Goal: Information Seeking & Learning: Learn about a topic

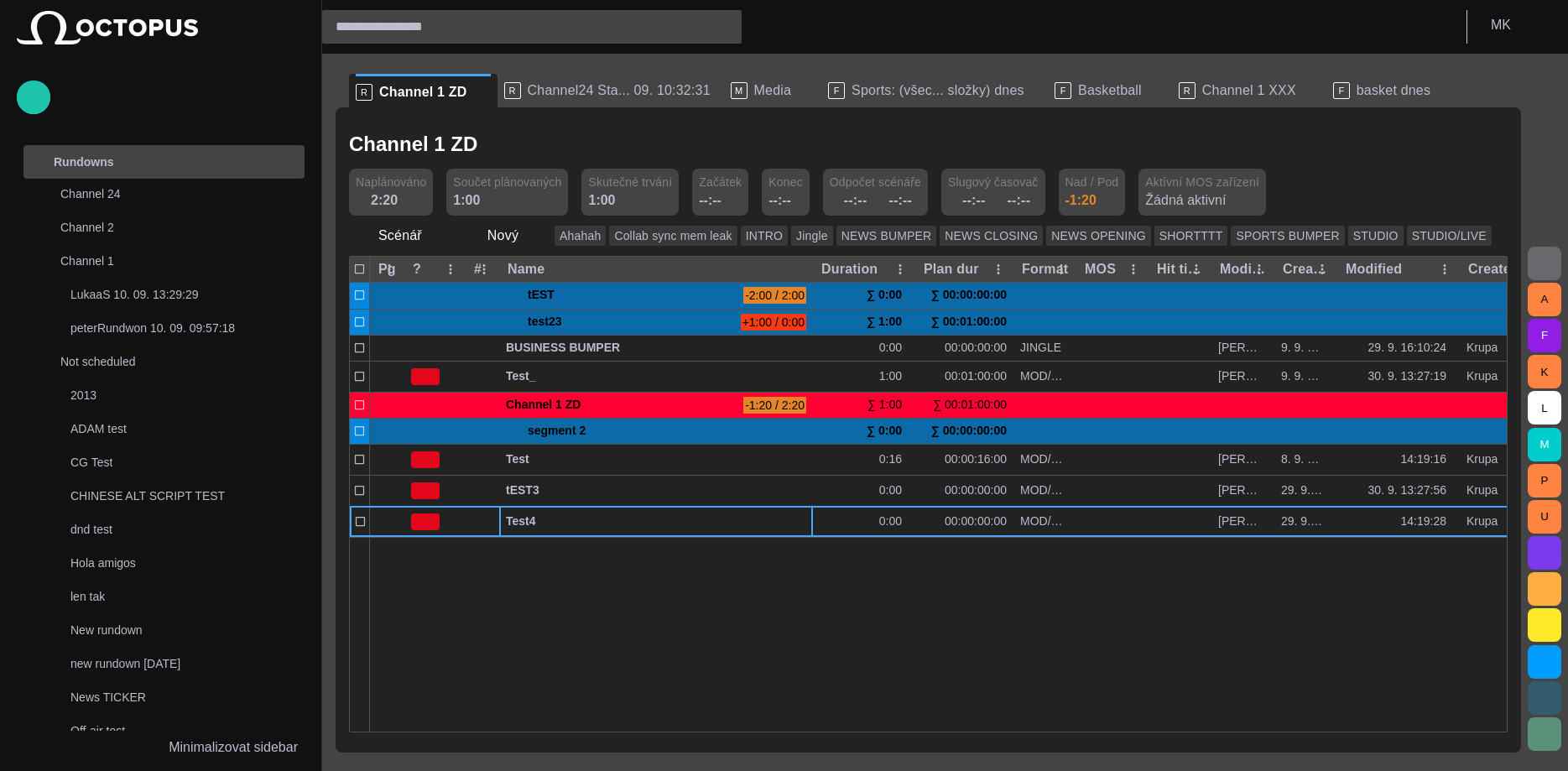
click at [279, 157] on div "main menu" at bounding box center [288, 162] width 34 height 34
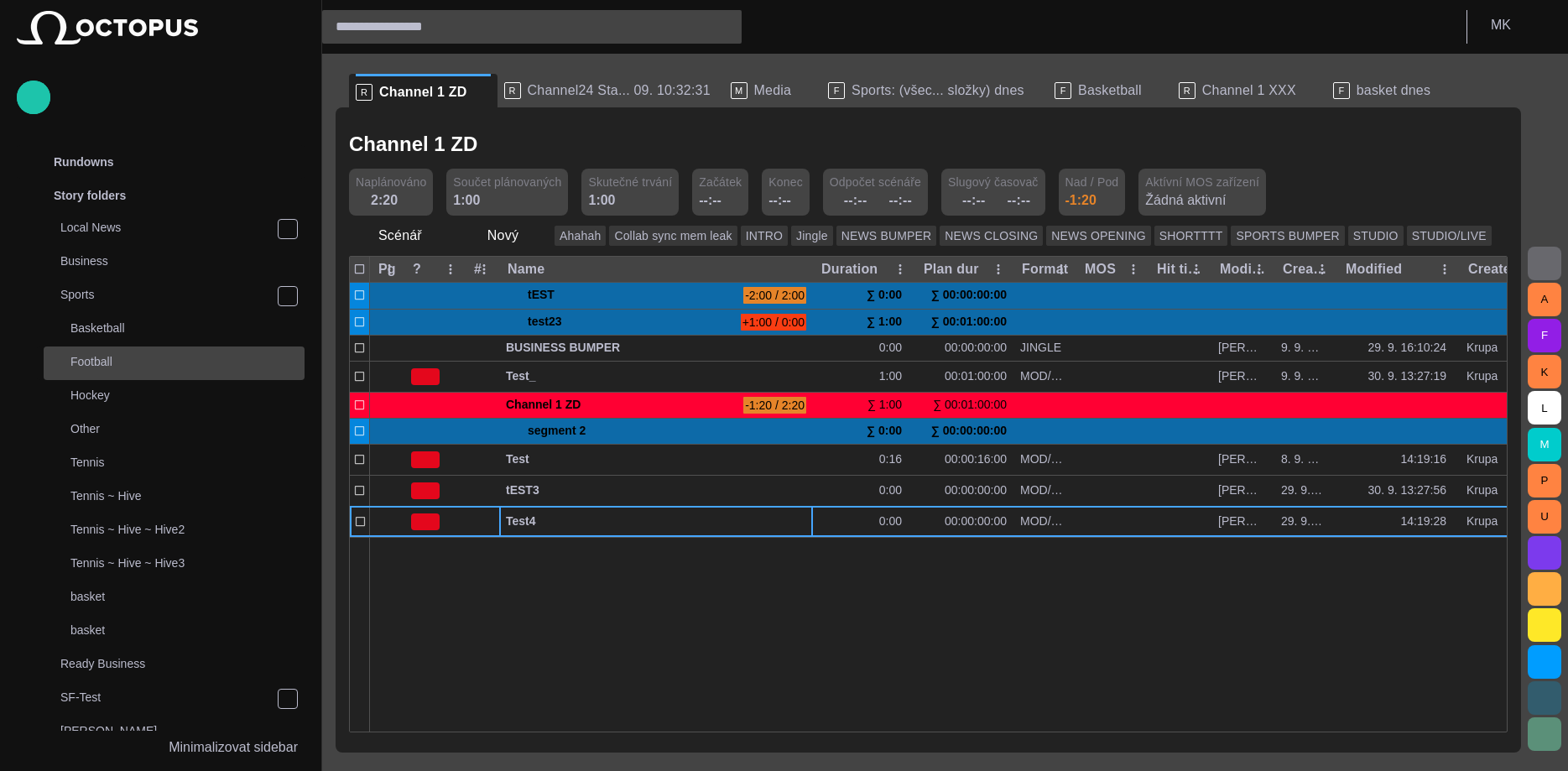
click at [122, 353] on div "Football" at bounding box center [175, 361] width 257 height 24
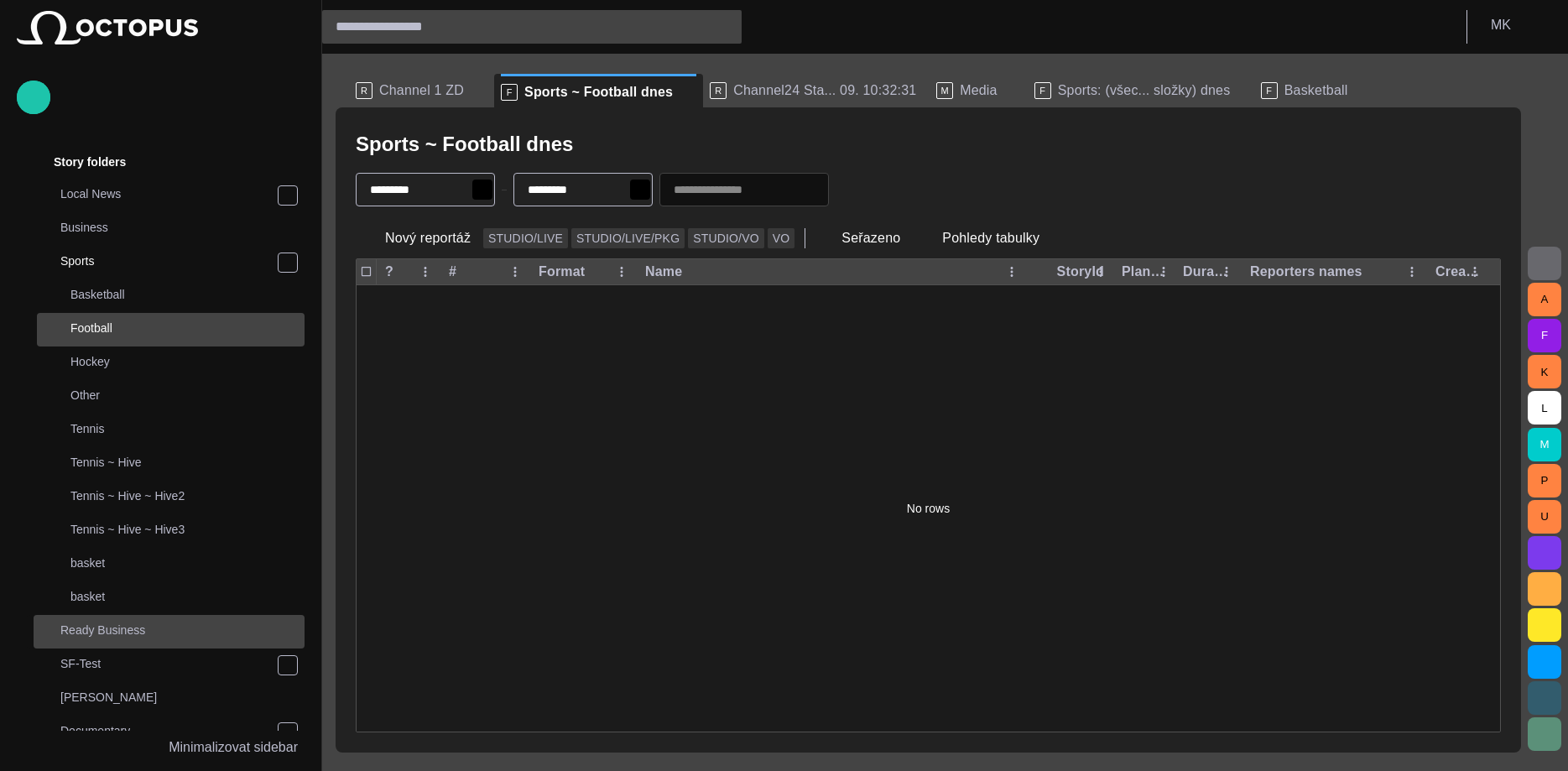
scroll to position [235, 0]
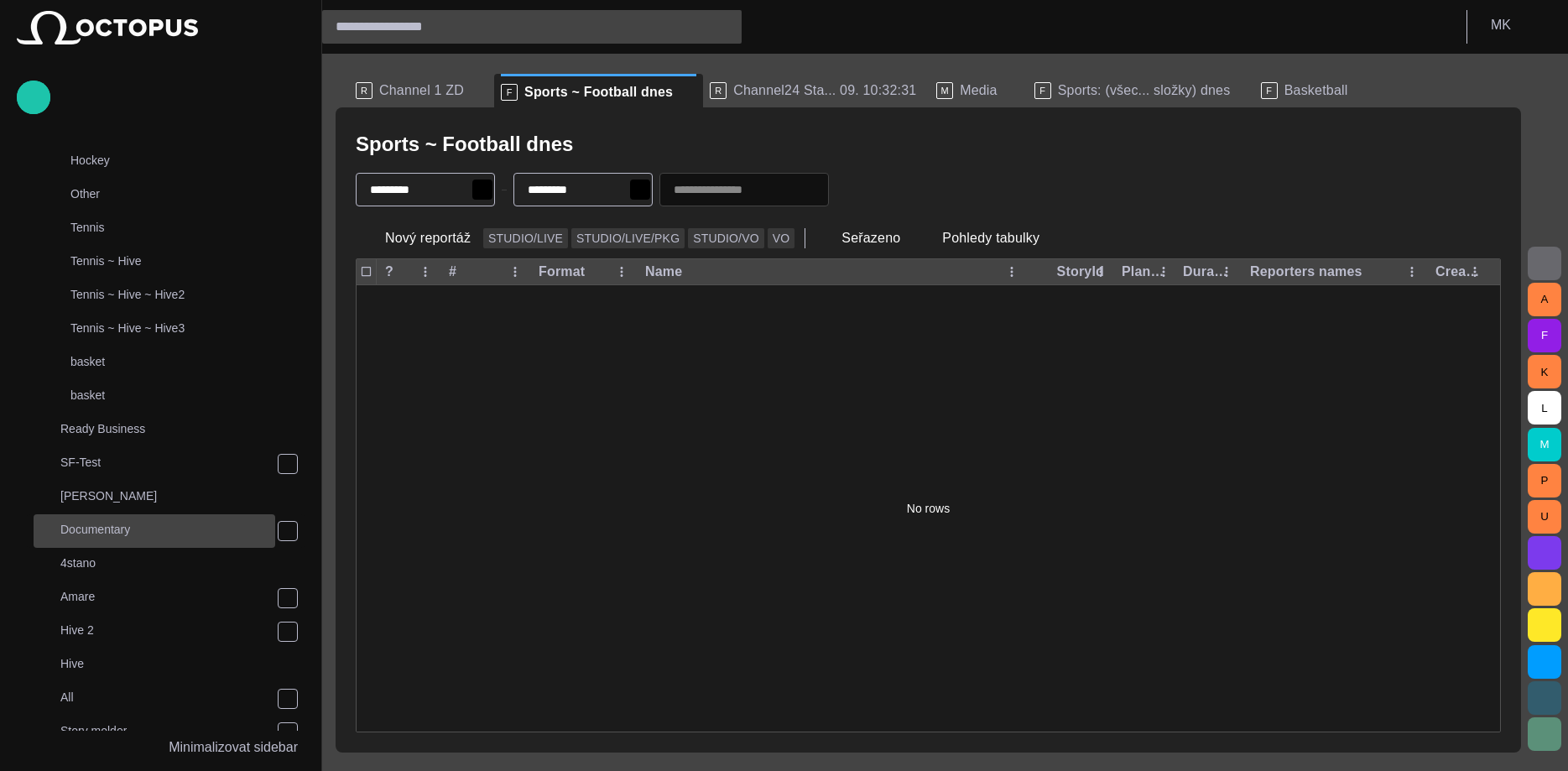
click at [124, 533] on p "Documentary" at bounding box center [95, 530] width 70 height 17
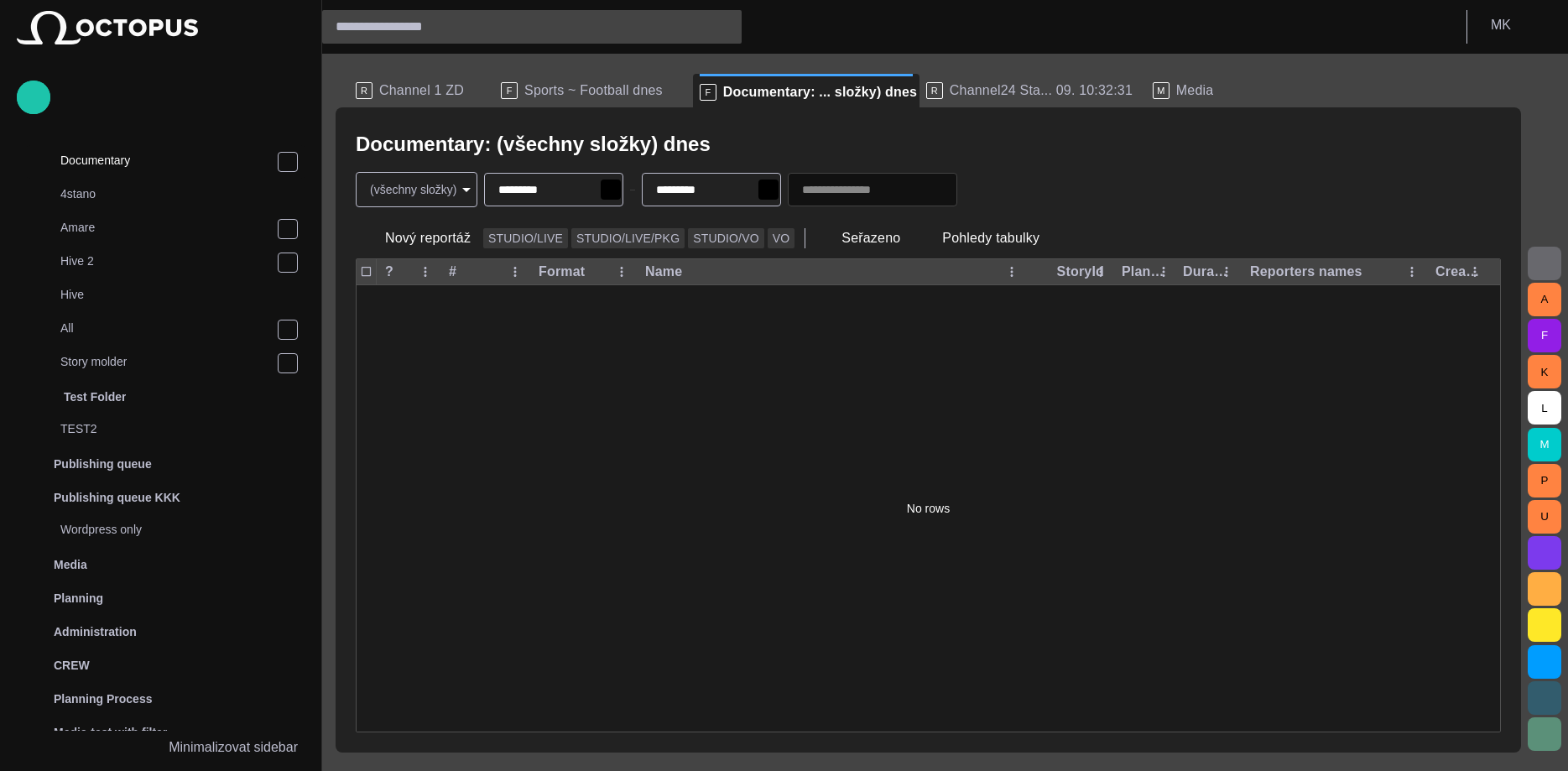
scroll to position [202, 0]
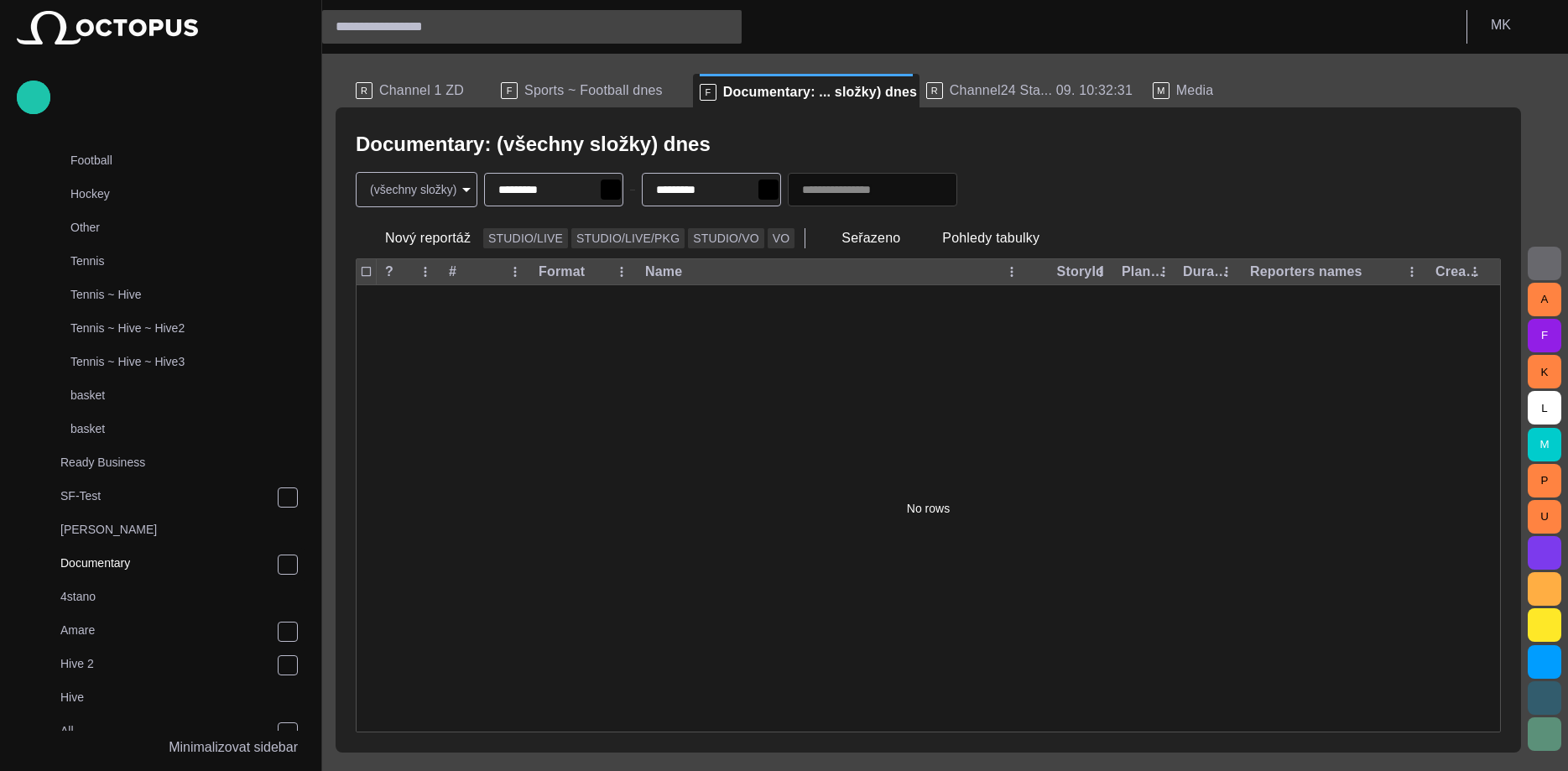
click at [988, 182] on span "button" at bounding box center [980, 189] width 17 height 17
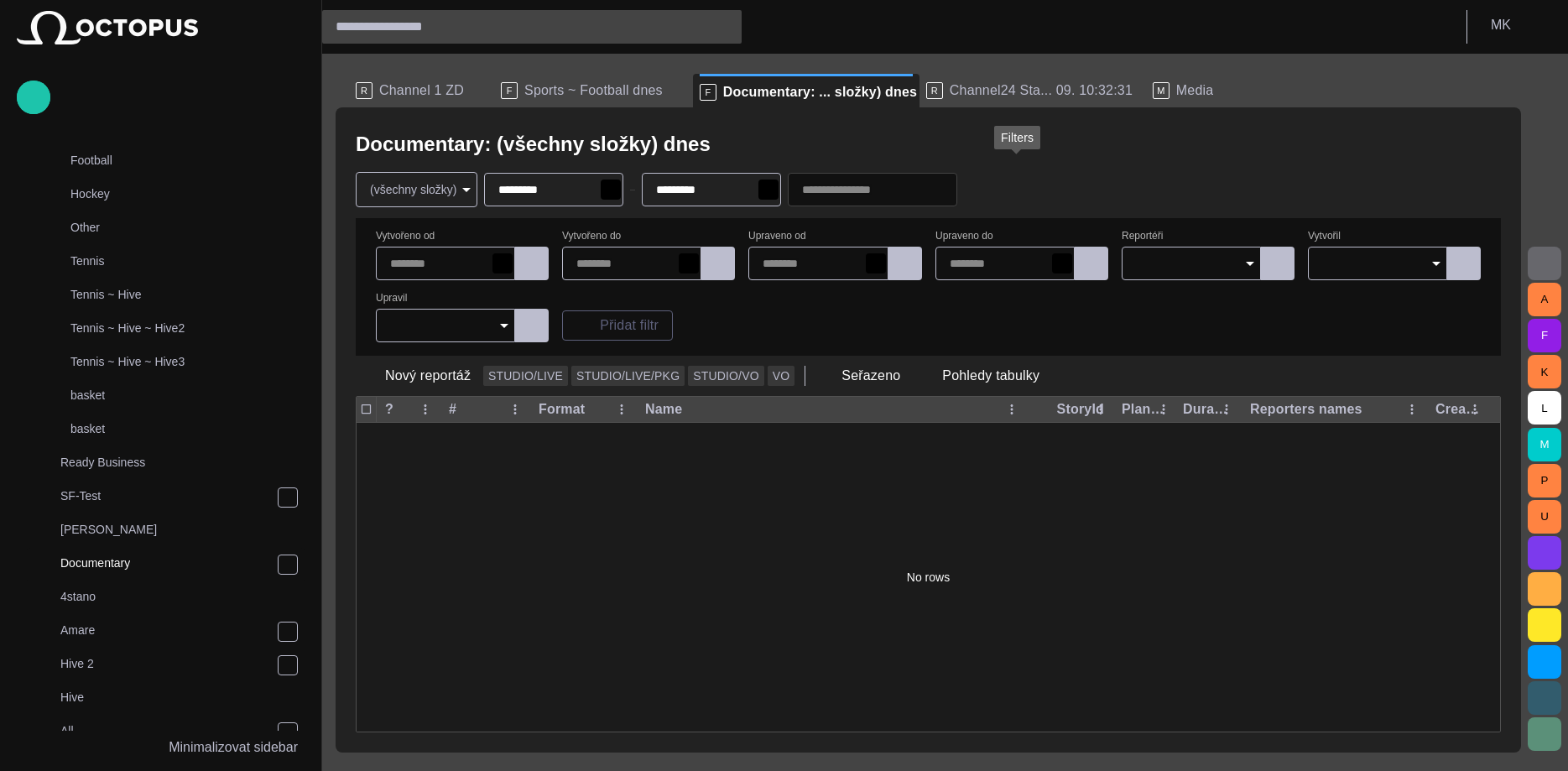
click at [988, 182] on span "button" at bounding box center [980, 189] width 17 height 17
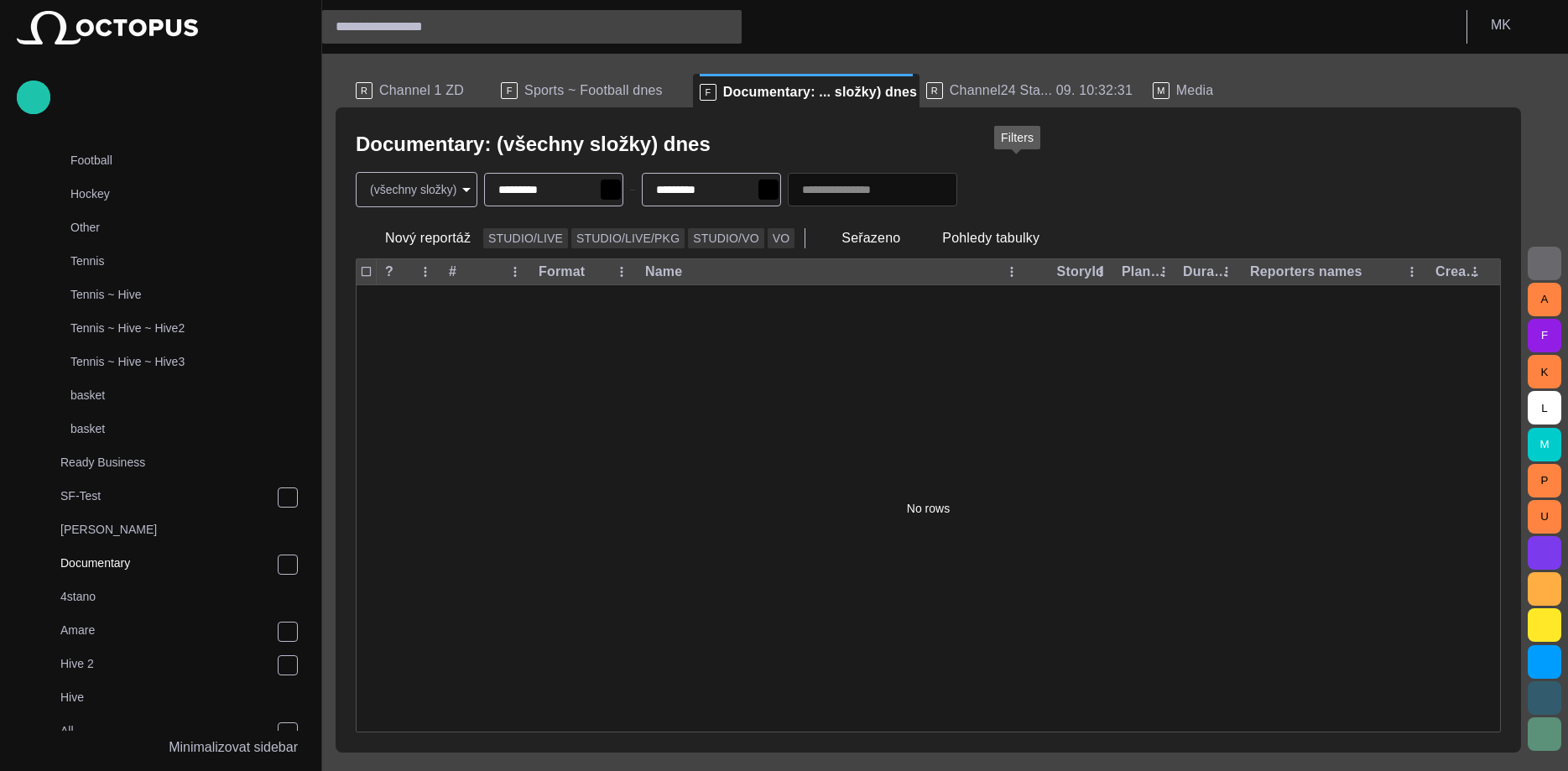
click at [988, 182] on span "button" at bounding box center [980, 189] width 17 height 17
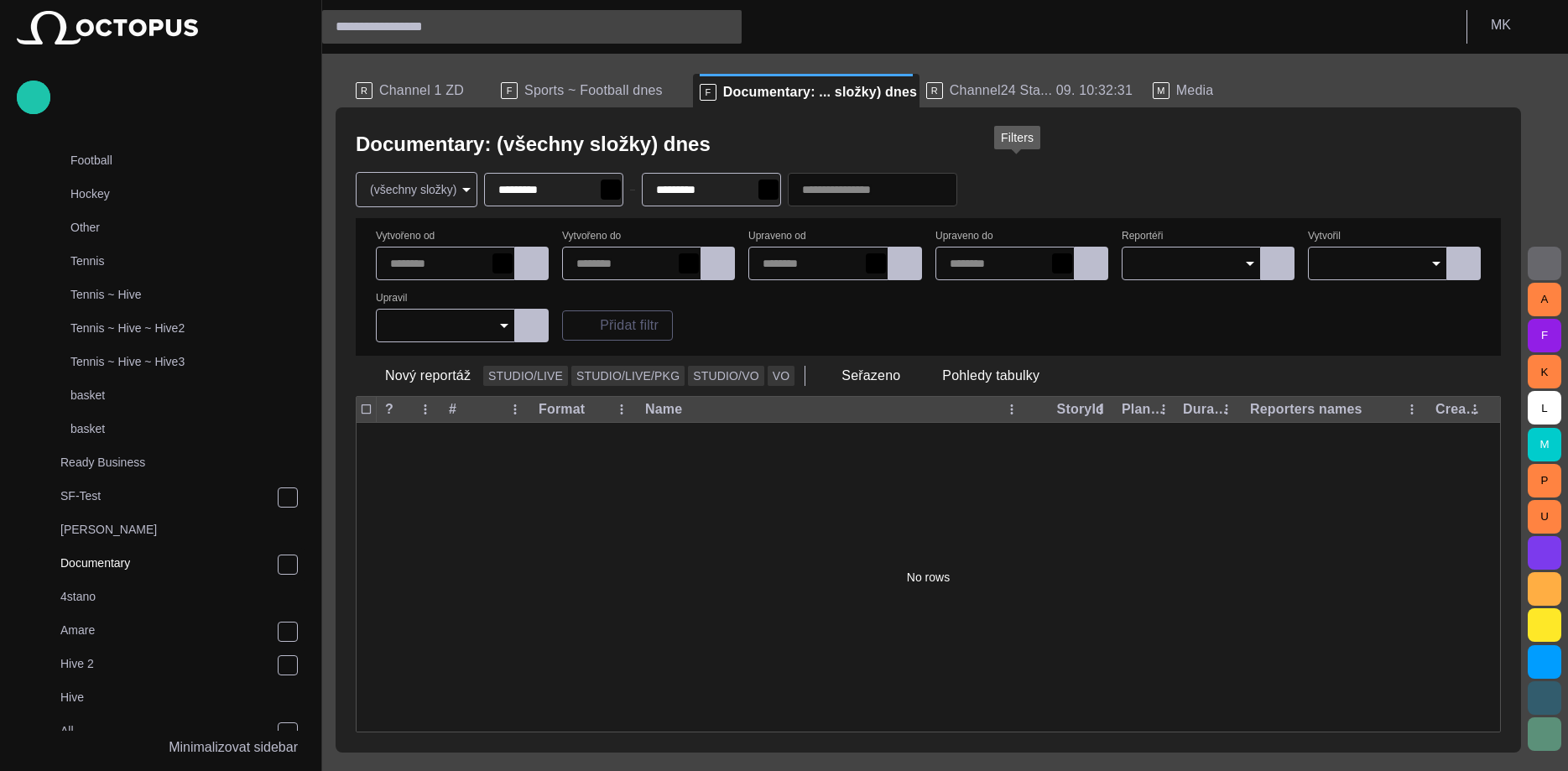
click at [988, 182] on span "button" at bounding box center [980, 189] width 17 height 17
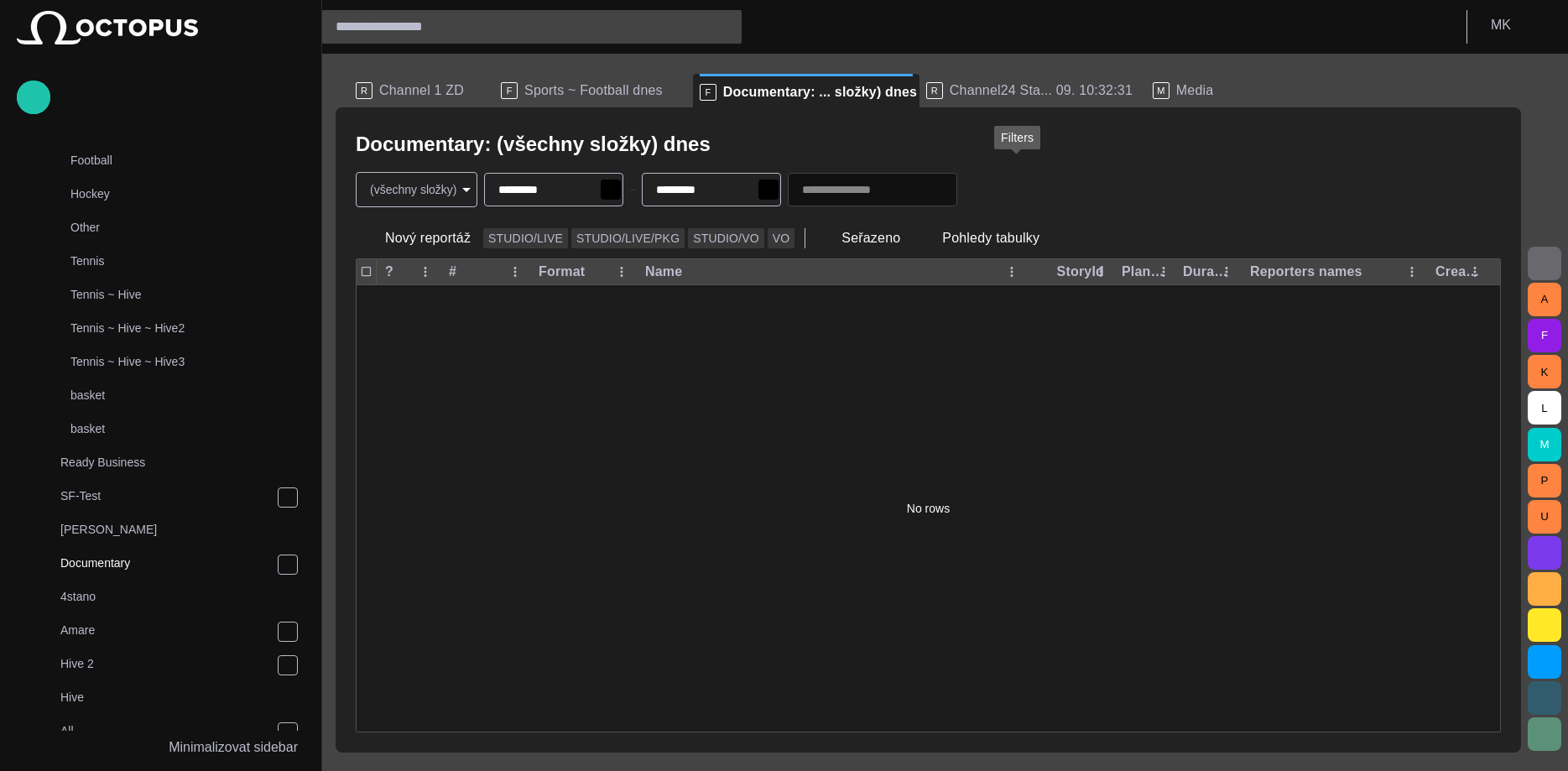
click at [996, 188] on button "button" at bounding box center [980, 189] width 32 height 30
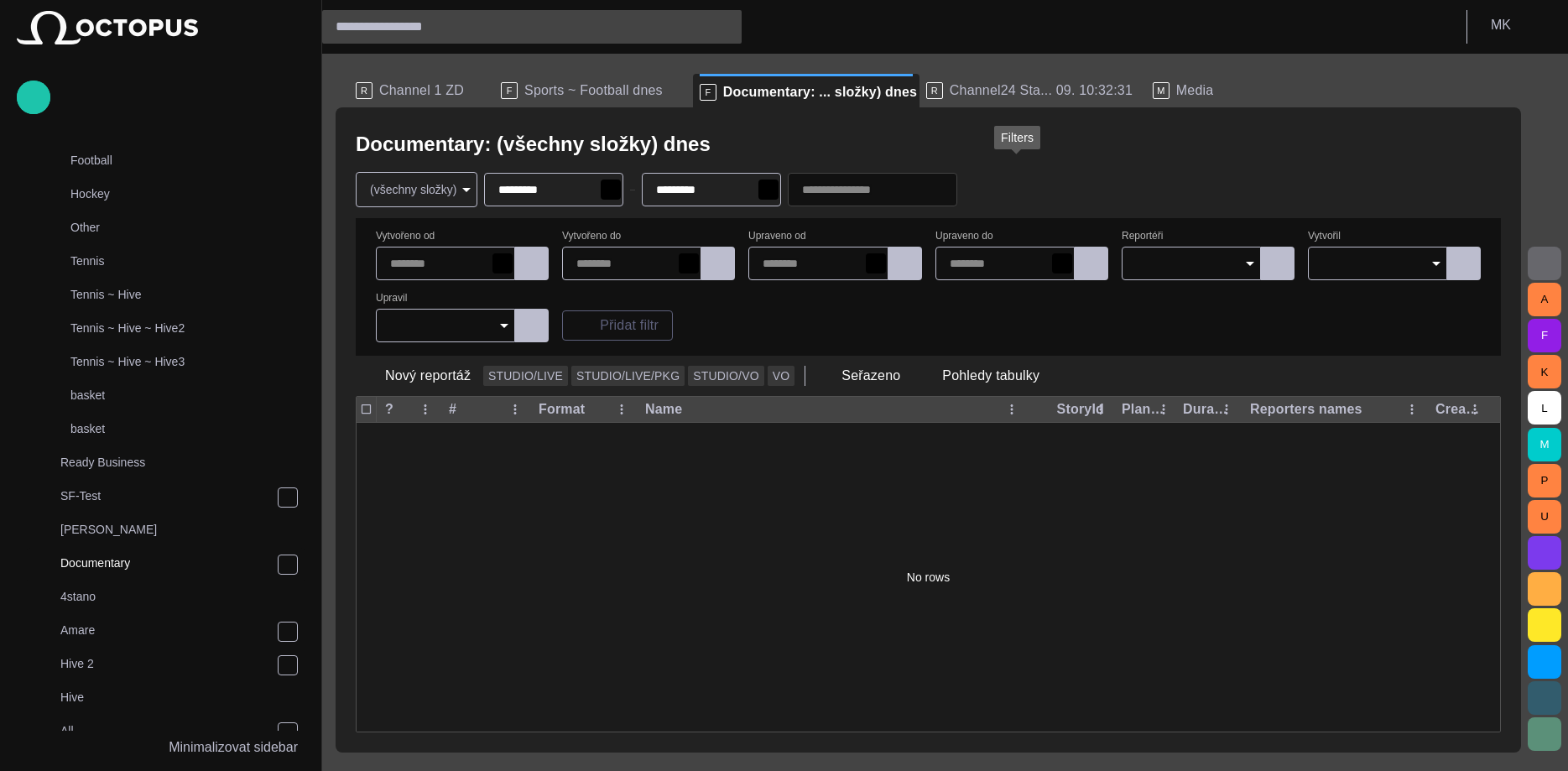
click at [988, 190] on span "button" at bounding box center [980, 189] width 17 height 17
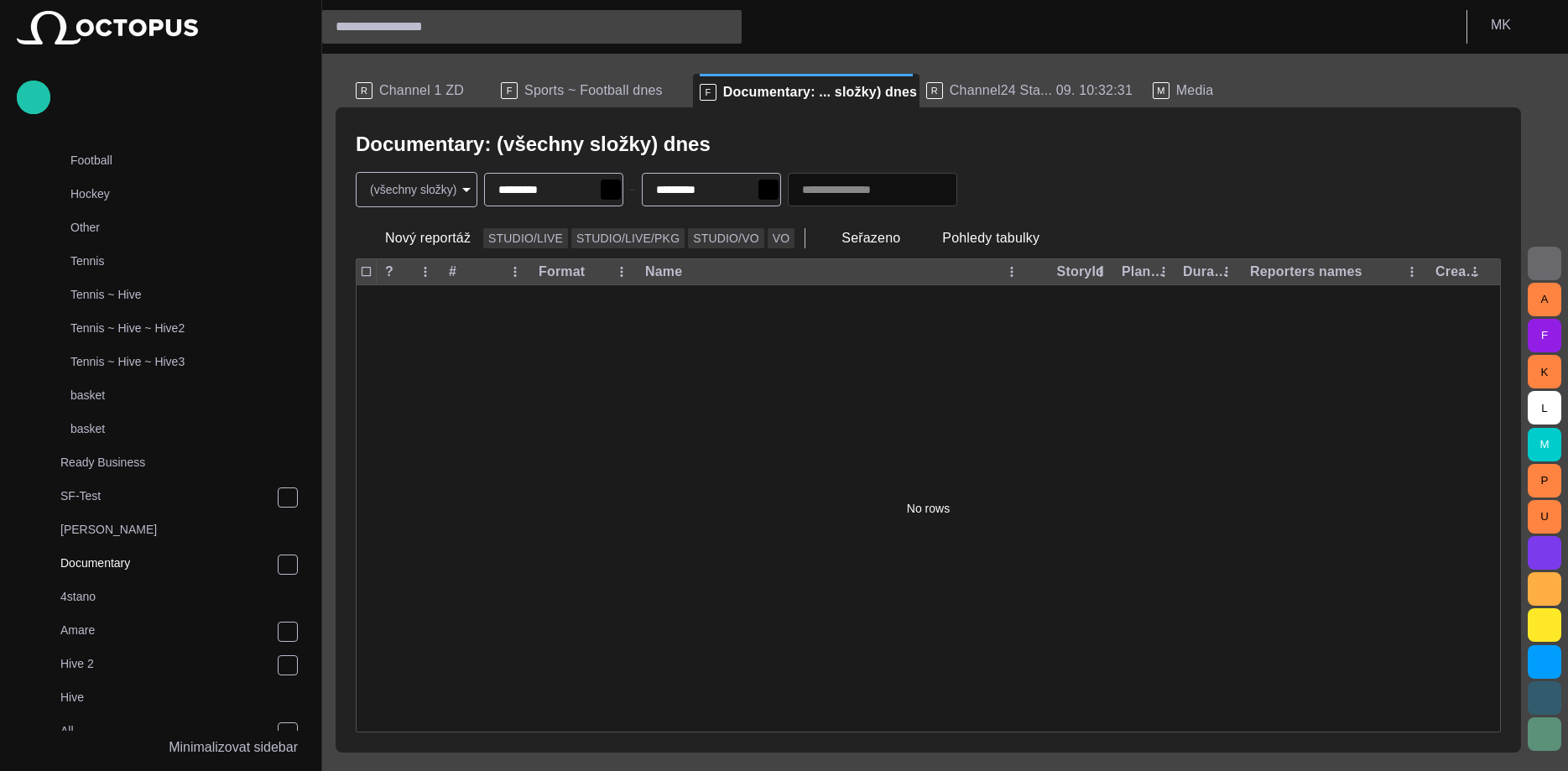
click at [988, 186] on span "button" at bounding box center [980, 189] width 17 height 17
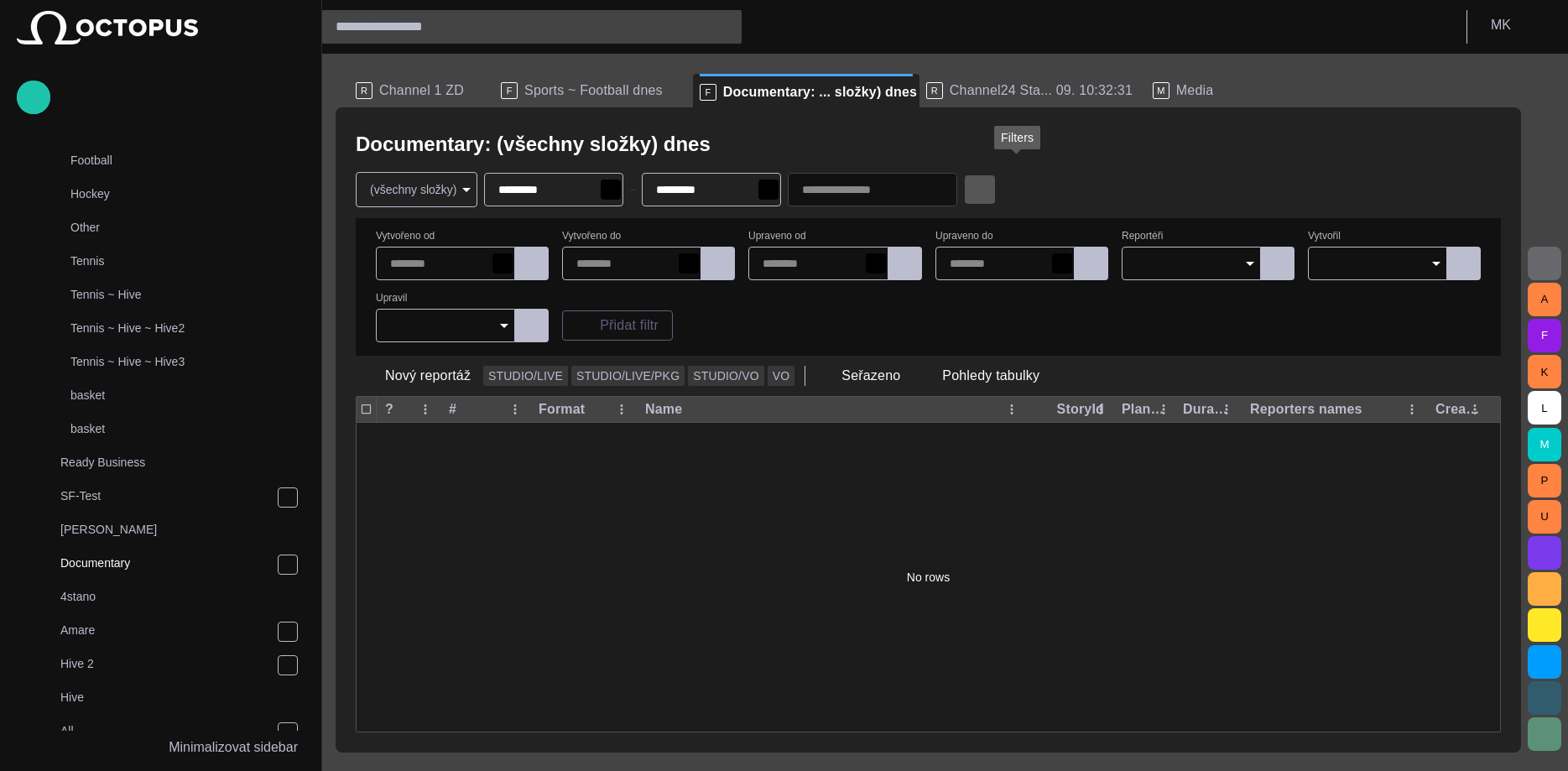
click at [988, 188] on span "button" at bounding box center [980, 189] width 17 height 17
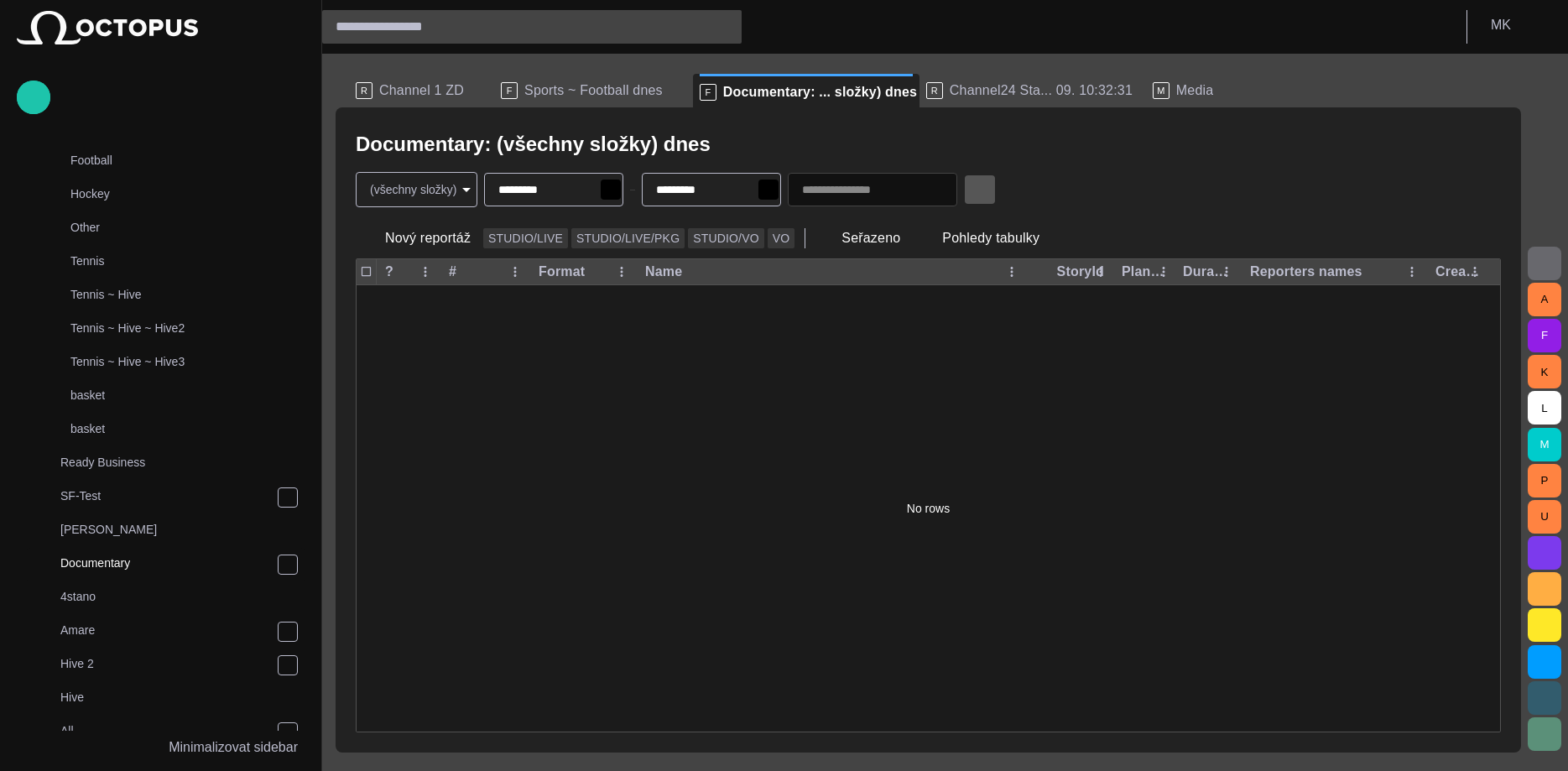
click at [996, 183] on button "button" at bounding box center [980, 189] width 32 height 30
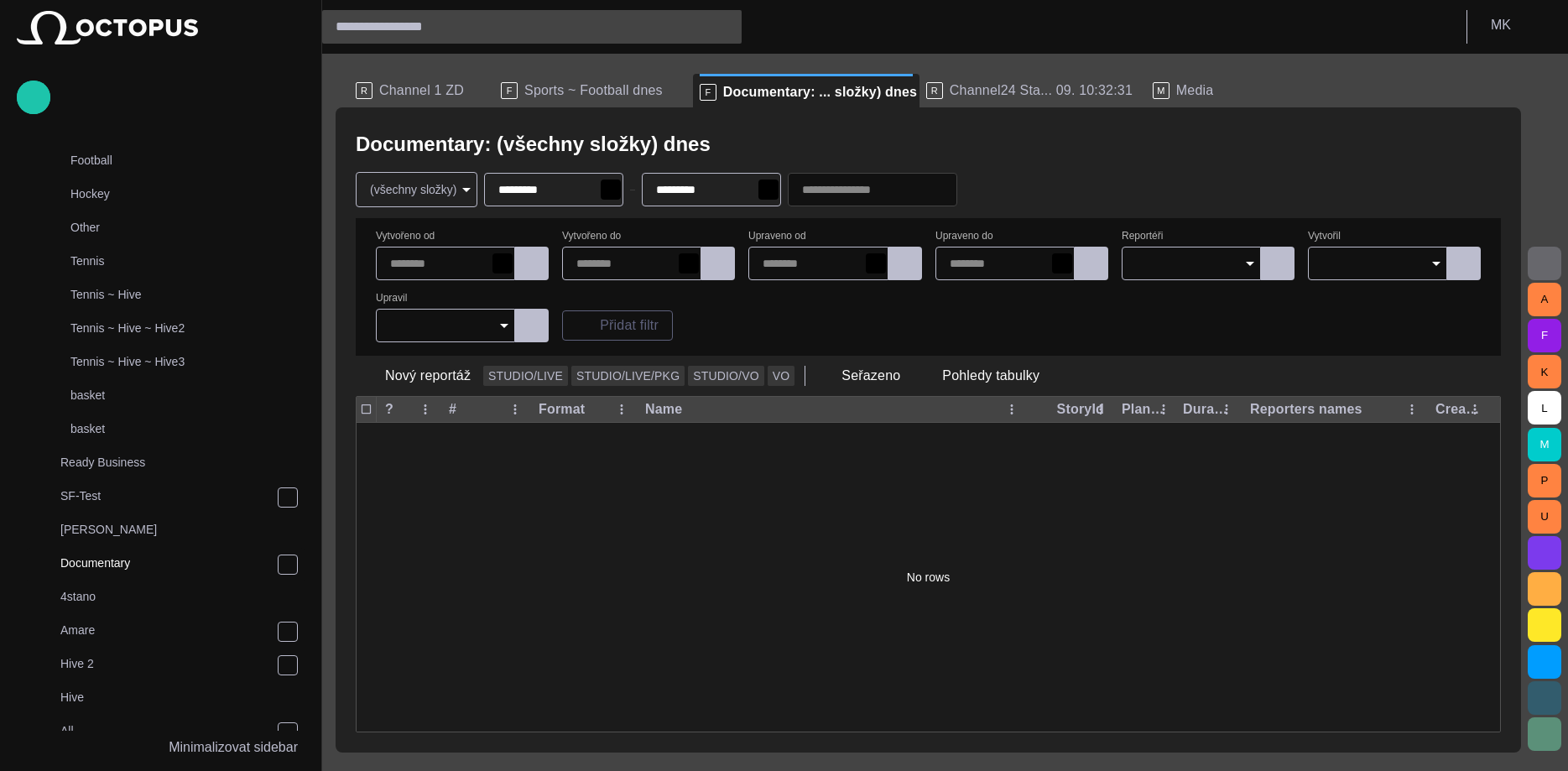
click at [1250, 264] on icon "Open" at bounding box center [1250, 264] width 8 height 4
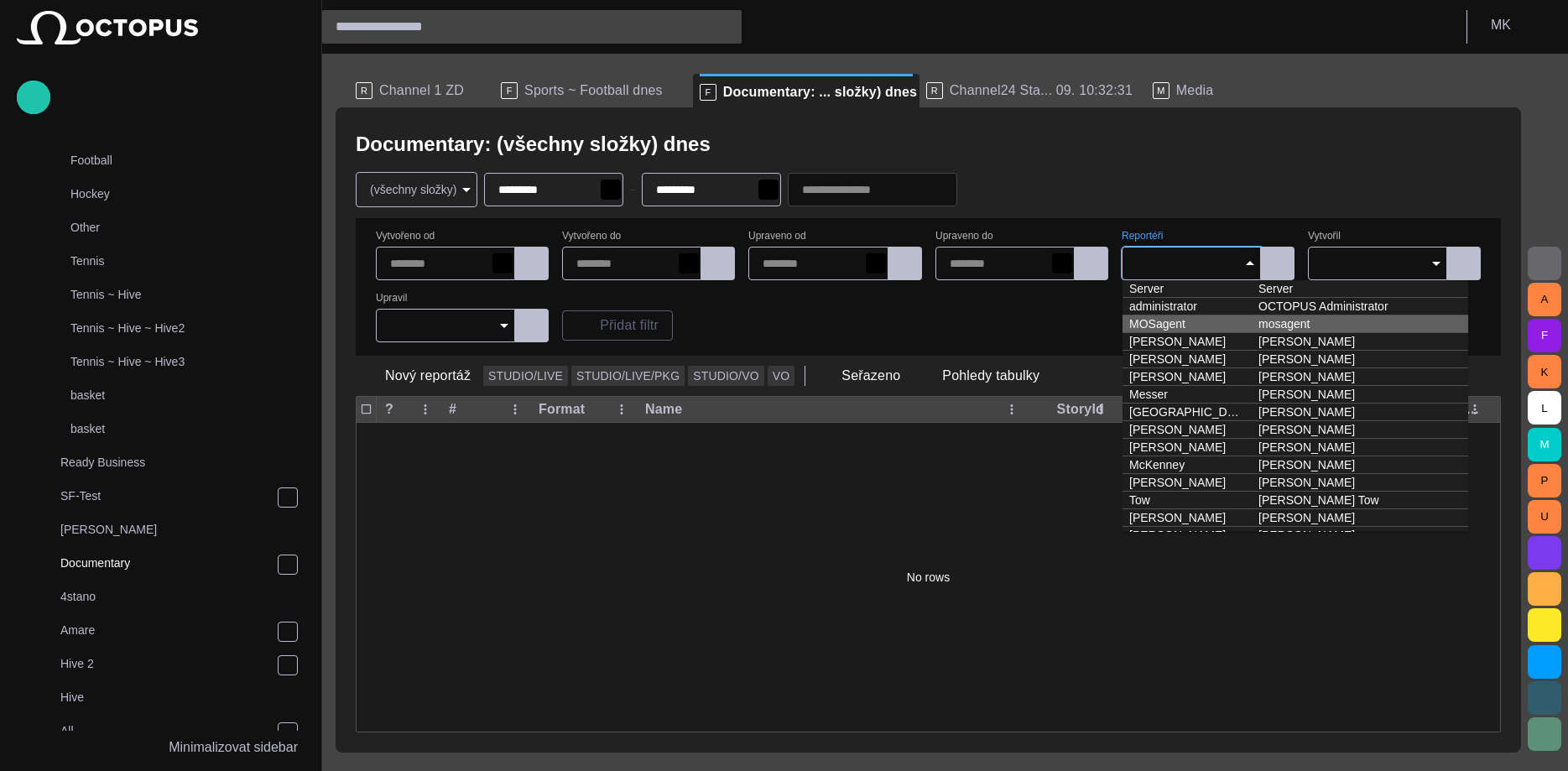
click at [1175, 322] on td "MOSagent" at bounding box center [1186, 324] width 129 height 18
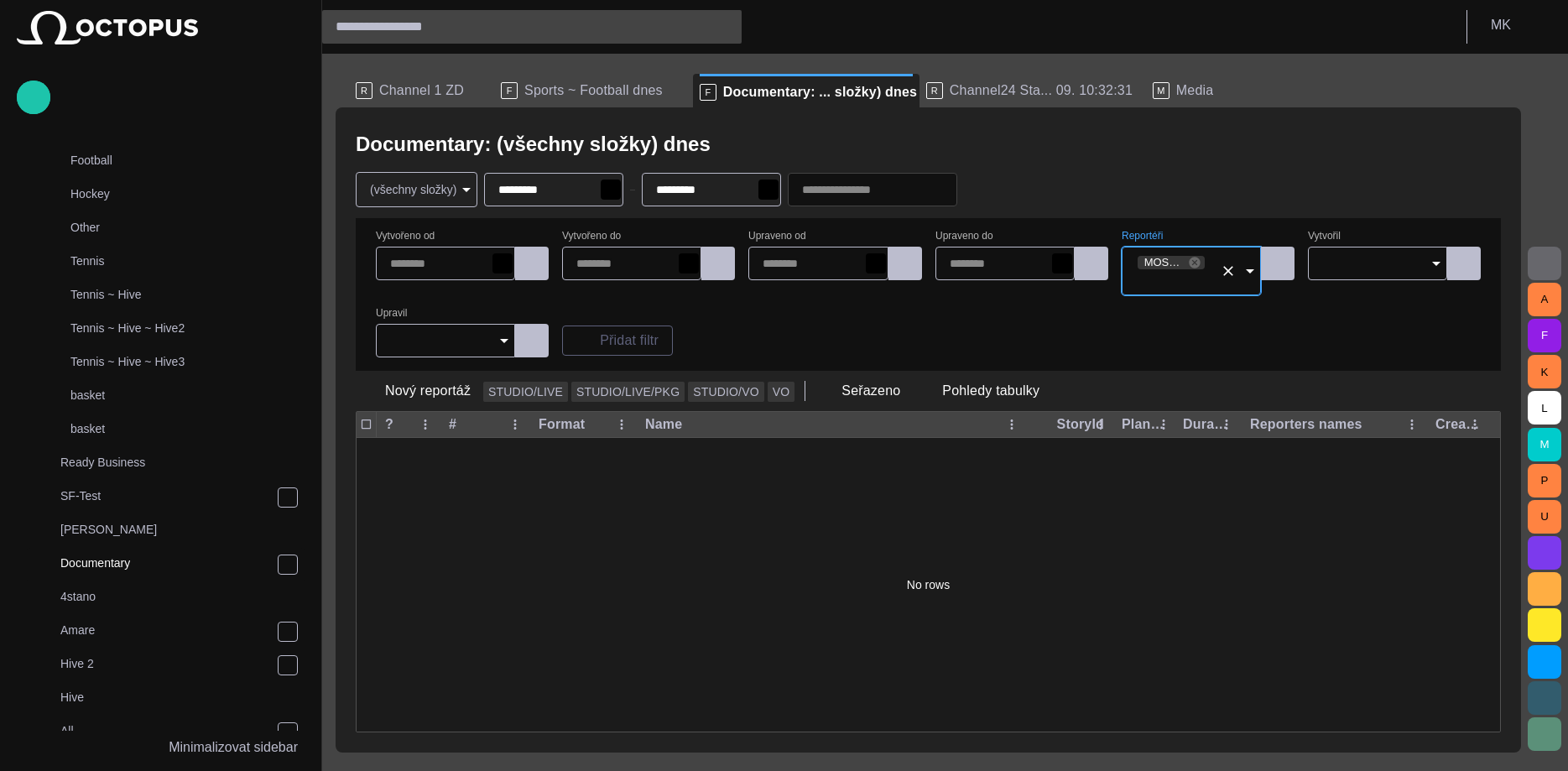
click at [1277, 325] on div "Vytvořeno od Vytvořeno do Upraveno od Upraveno do Reportéři MOSagent (mosagent)…" at bounding box center [928, 295] width 1104 height 126
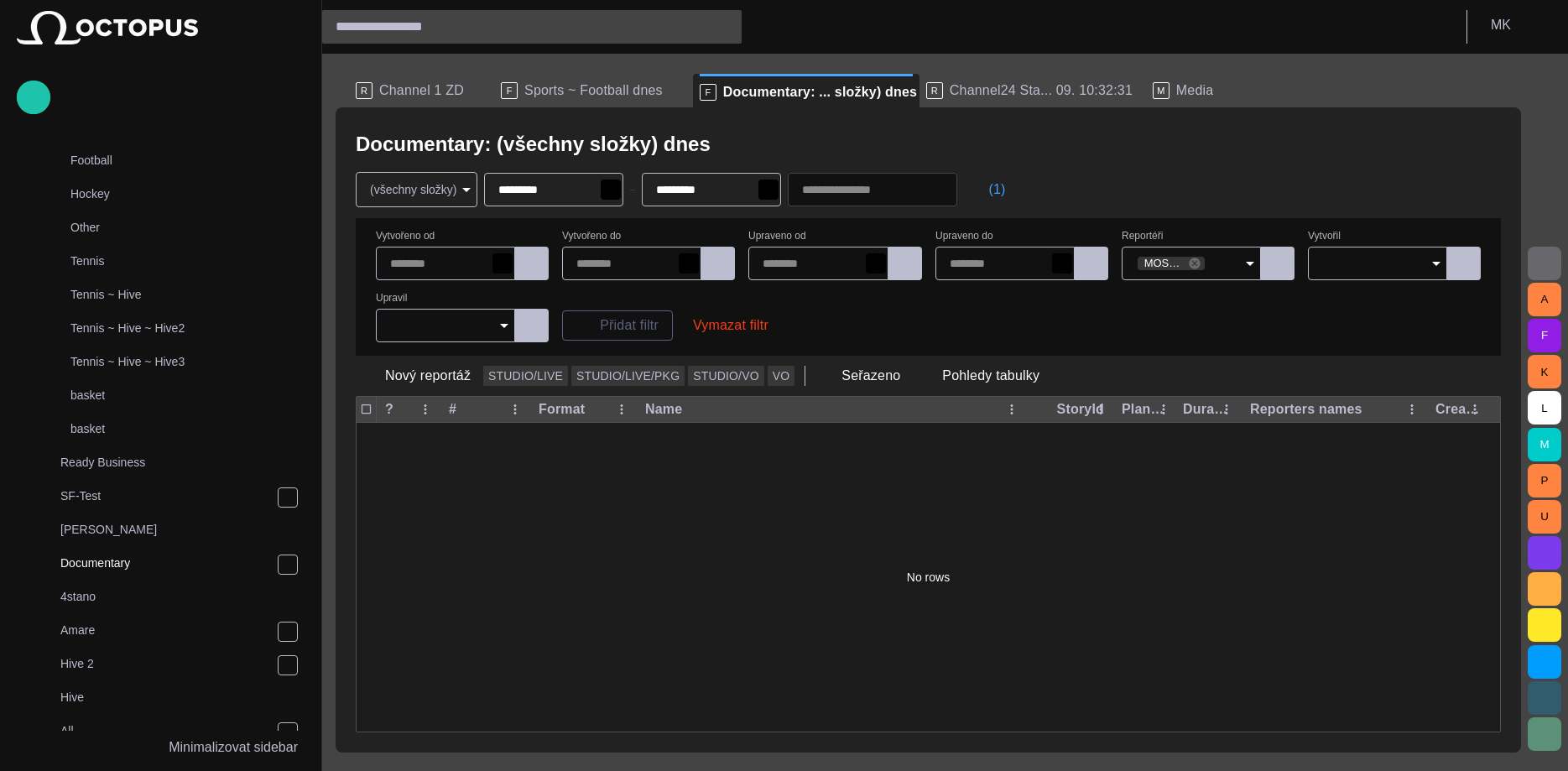
click at [1432, 264] on icon "Open" at bounding box center [1435, 263] width 20 height 20
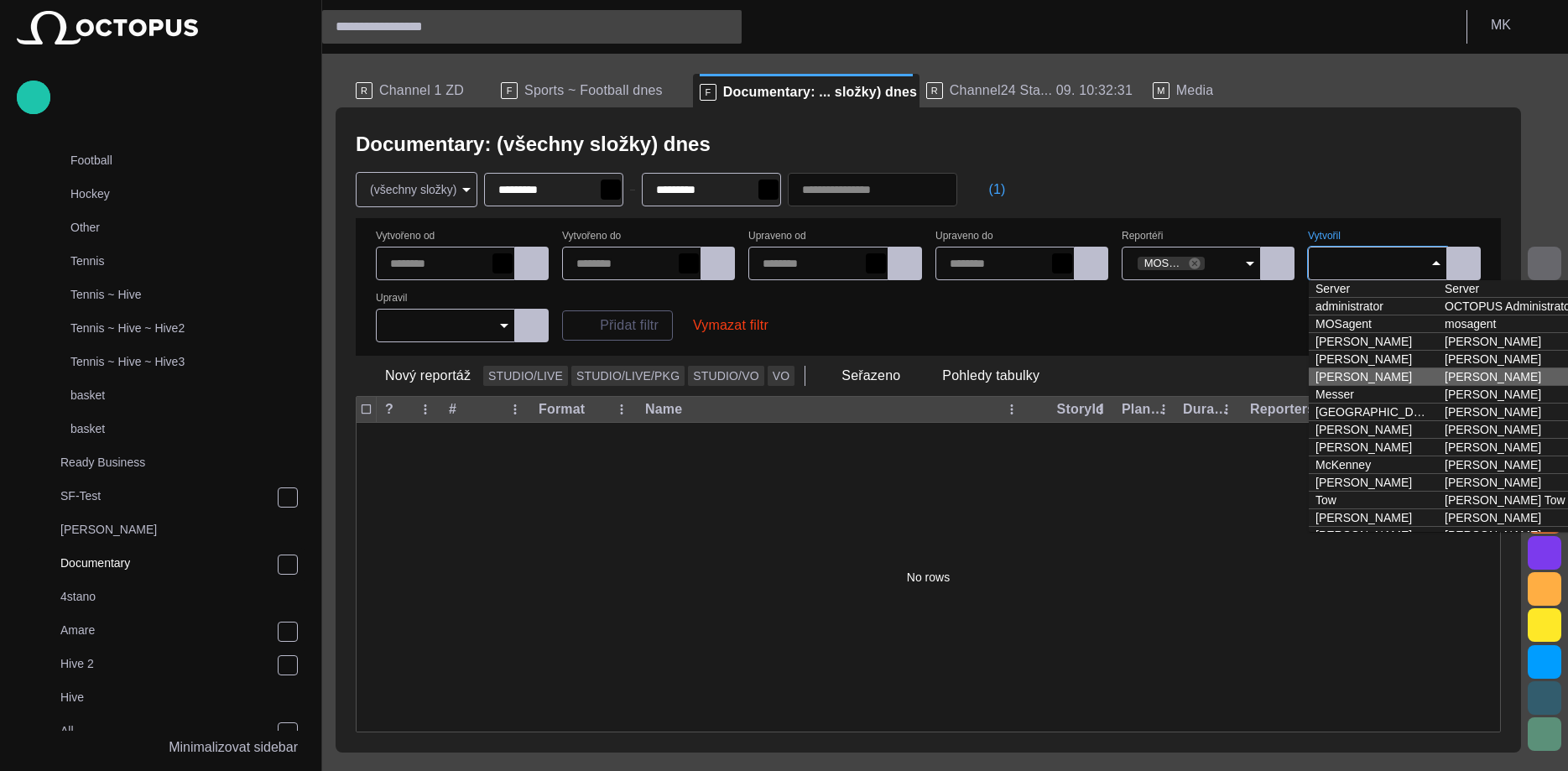
click at [1362, 378] on td "[PERSON_NAME]" at bounding box center [1373, 377] width 129 height 18
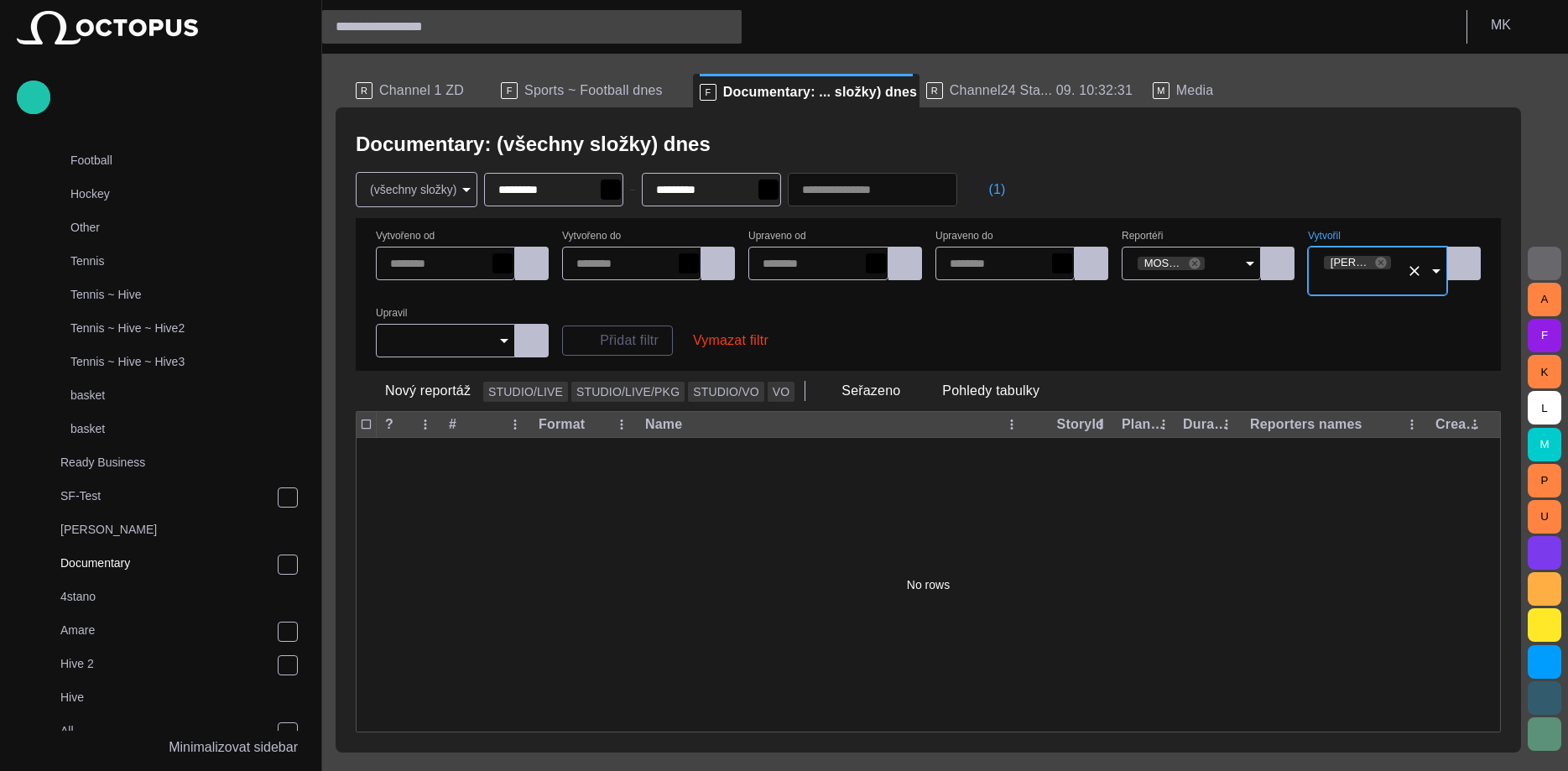
click at [1114, 317] on div "Vytvořeno od Vytvořeno do Upraveno od Upraveno do Reportéři MOSagent (mosagent)…" at bounding box center [928, 295] width 1104 height 126
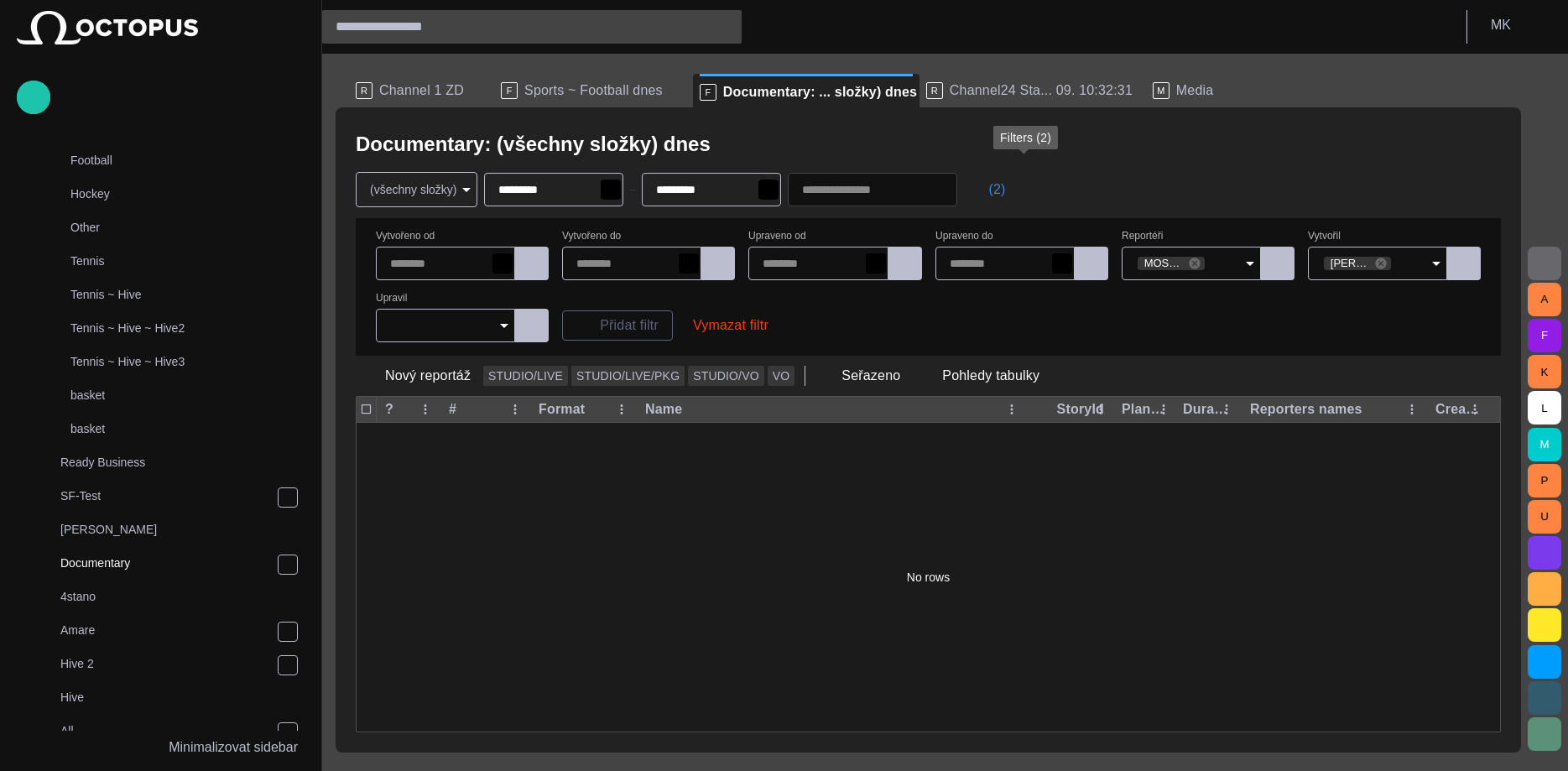
click at [1012, 197] on button "(2)" at bounding box center [988, 189] width 49 height 30
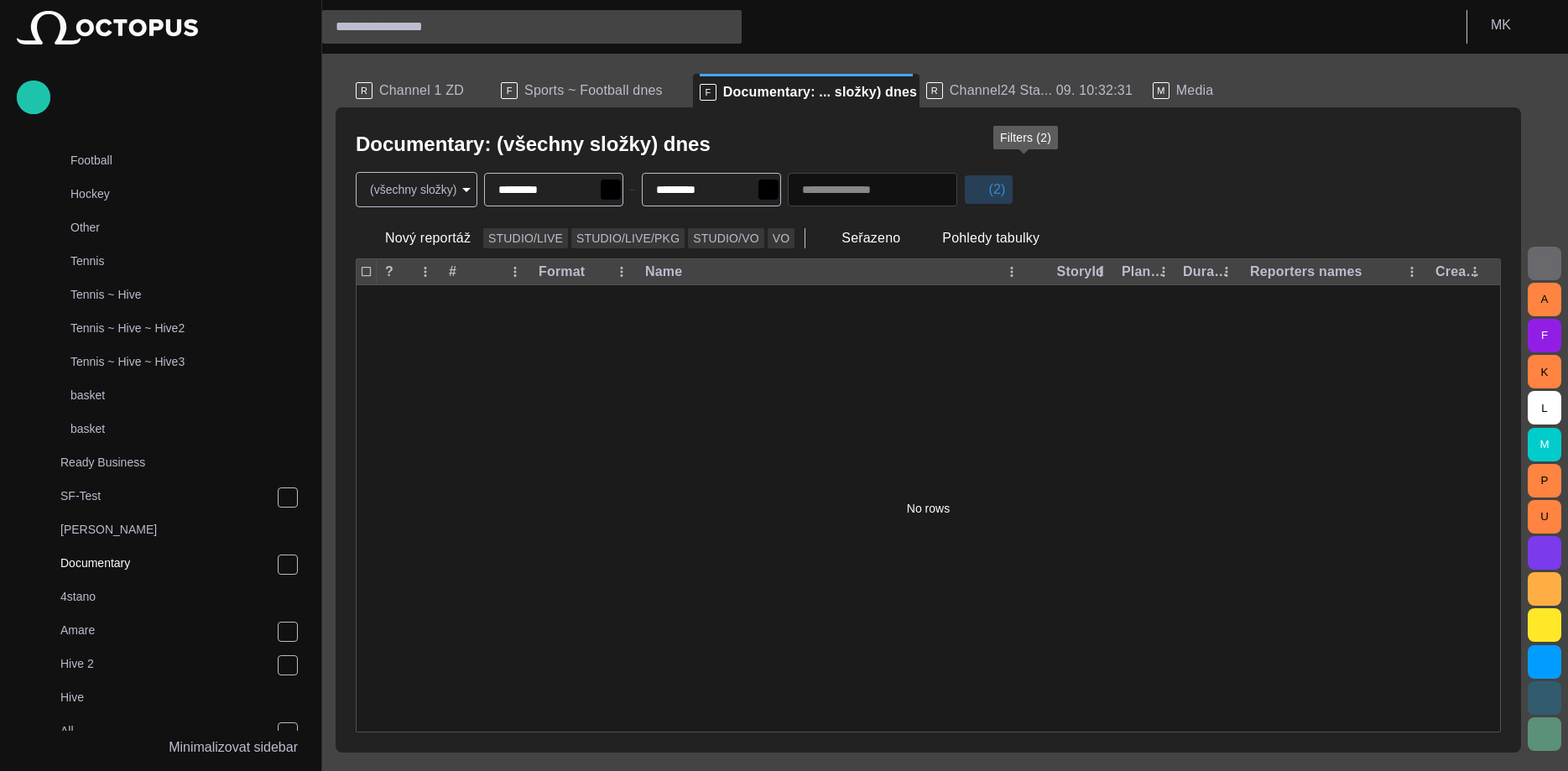
click at [1012, 197] on button "(2)" at bounding box center [988, 189] width 49 height 30
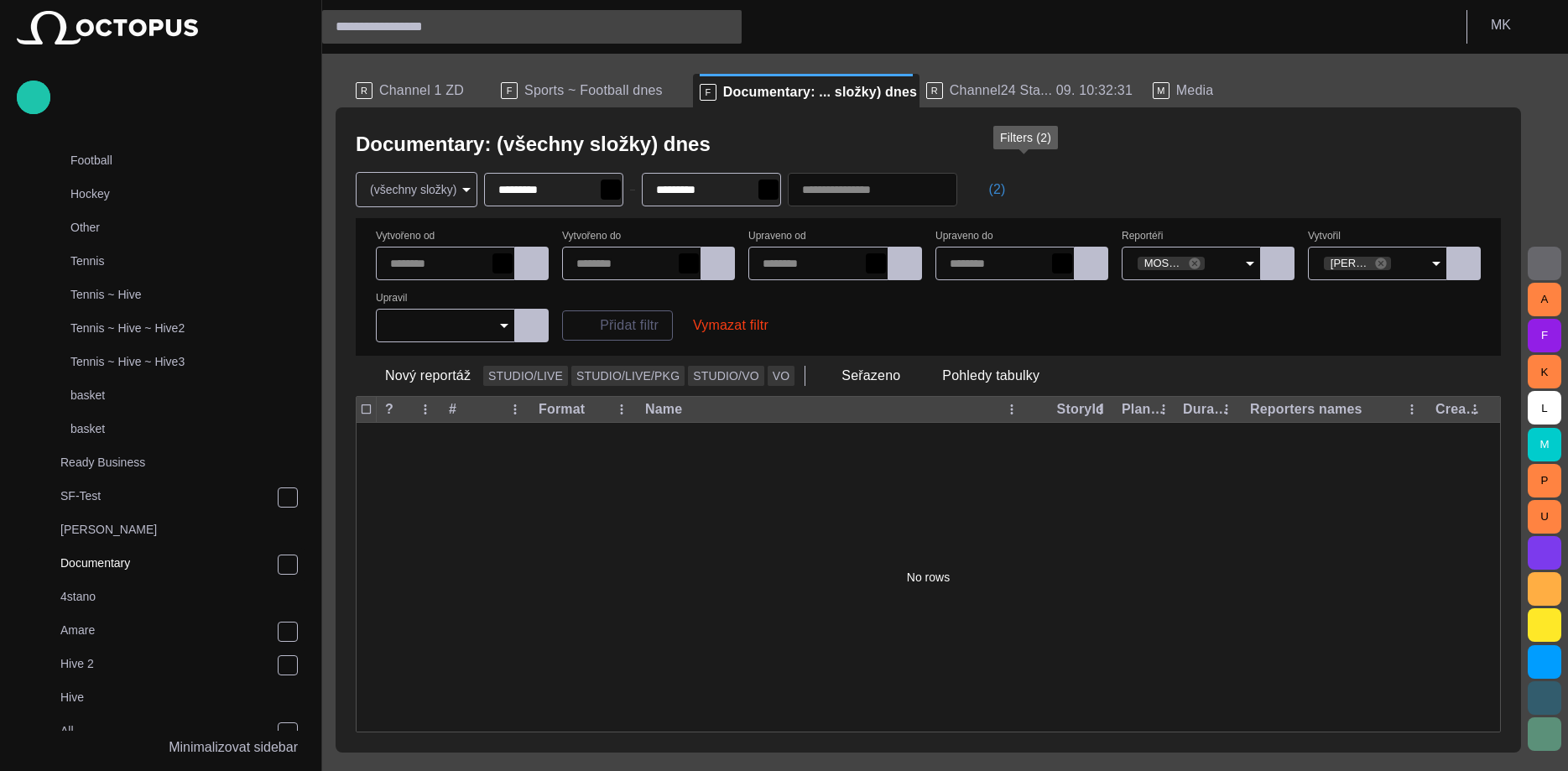
click at [1012, 197] on button "(2)" at bounding box center [988, 189] width 49 height 30
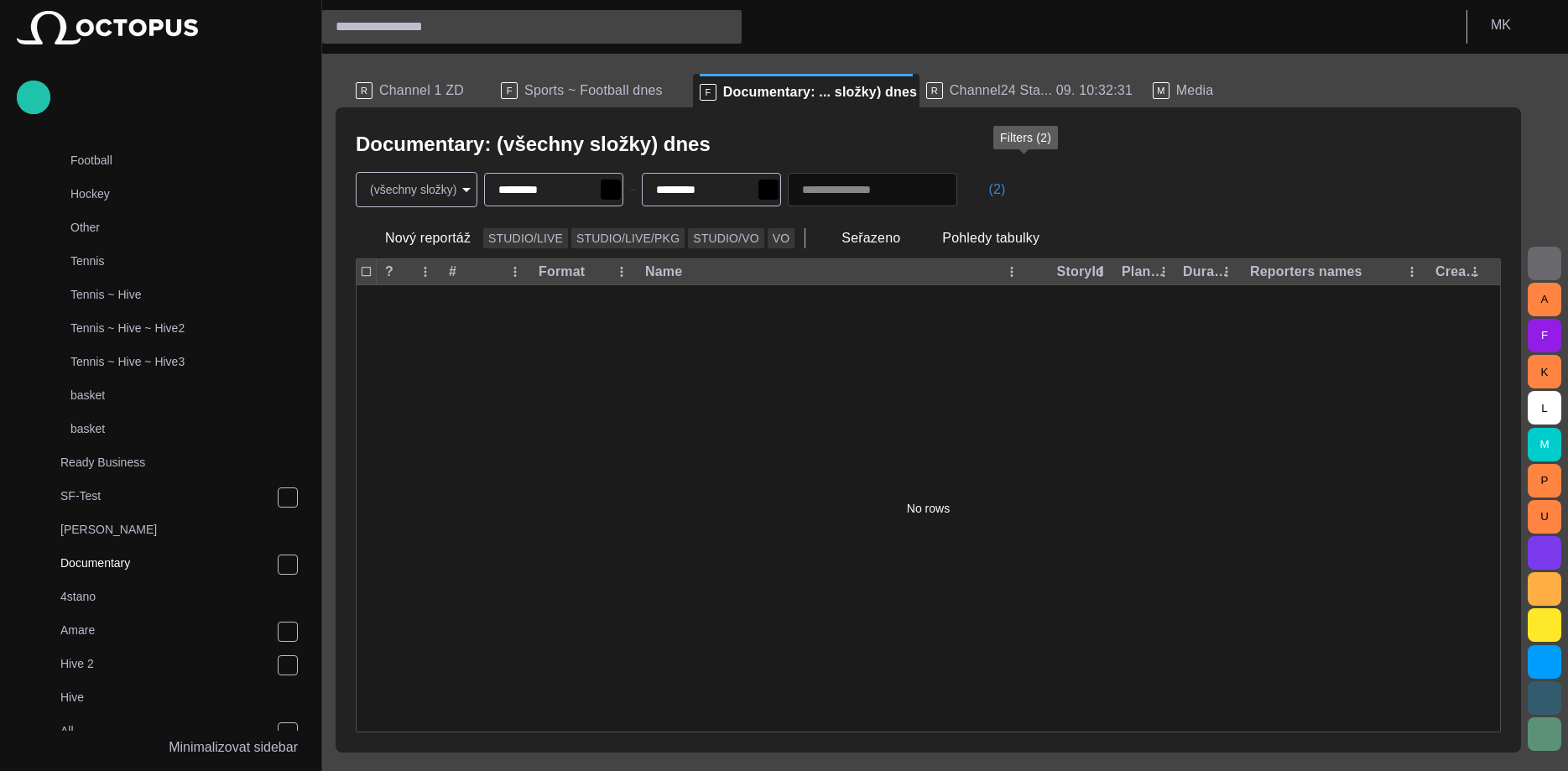
click at [1012, 197] on button "(2)" at bounding box center [988, 189] width 49 height 30
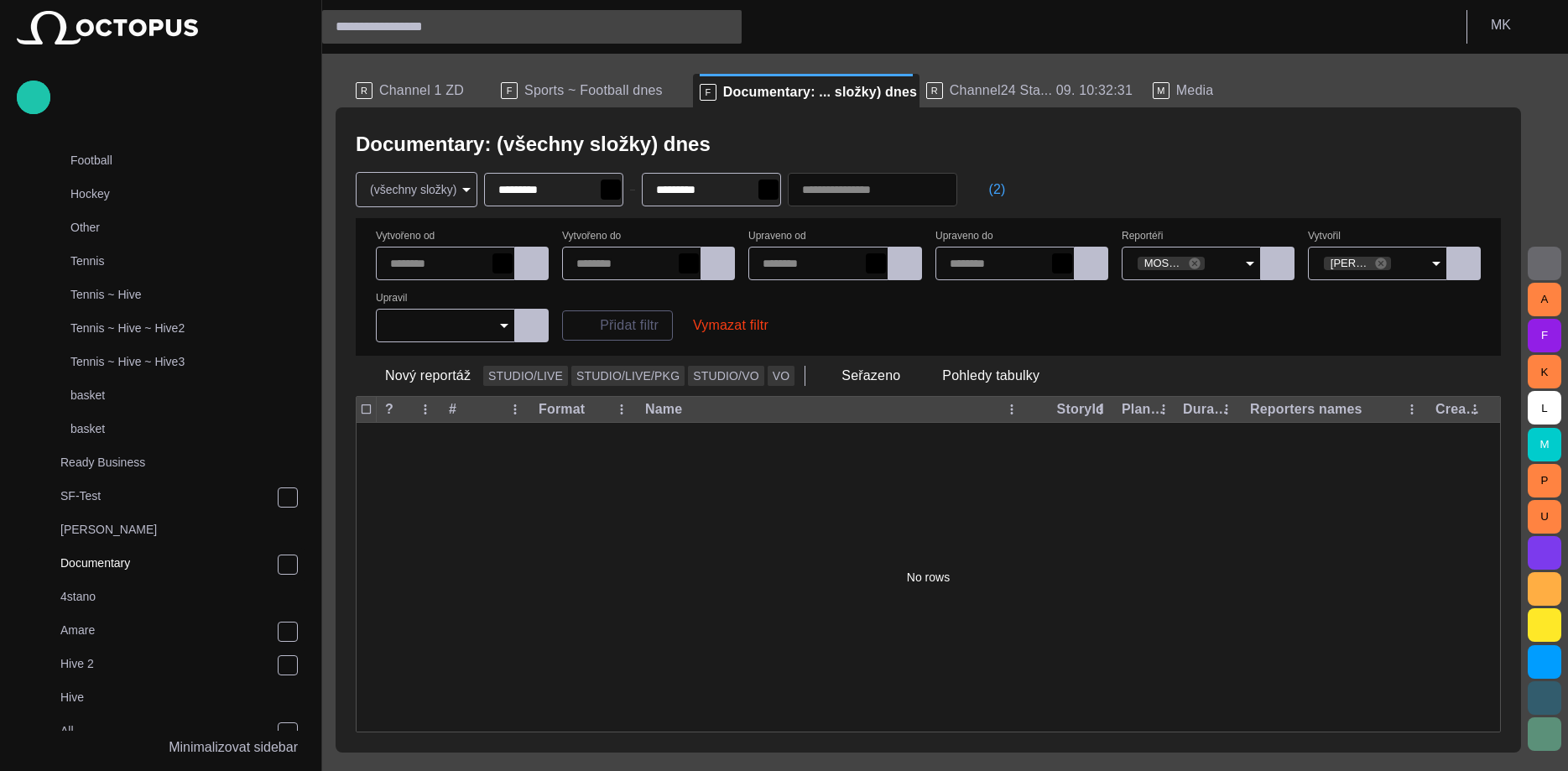
click at [520, 21] on input "text" at bounding box center [516, 26] width 363 height 26
click at [543, 90] on span "Sports ~ Football dnes" at bounding box center [593, 90] width 139 height 17
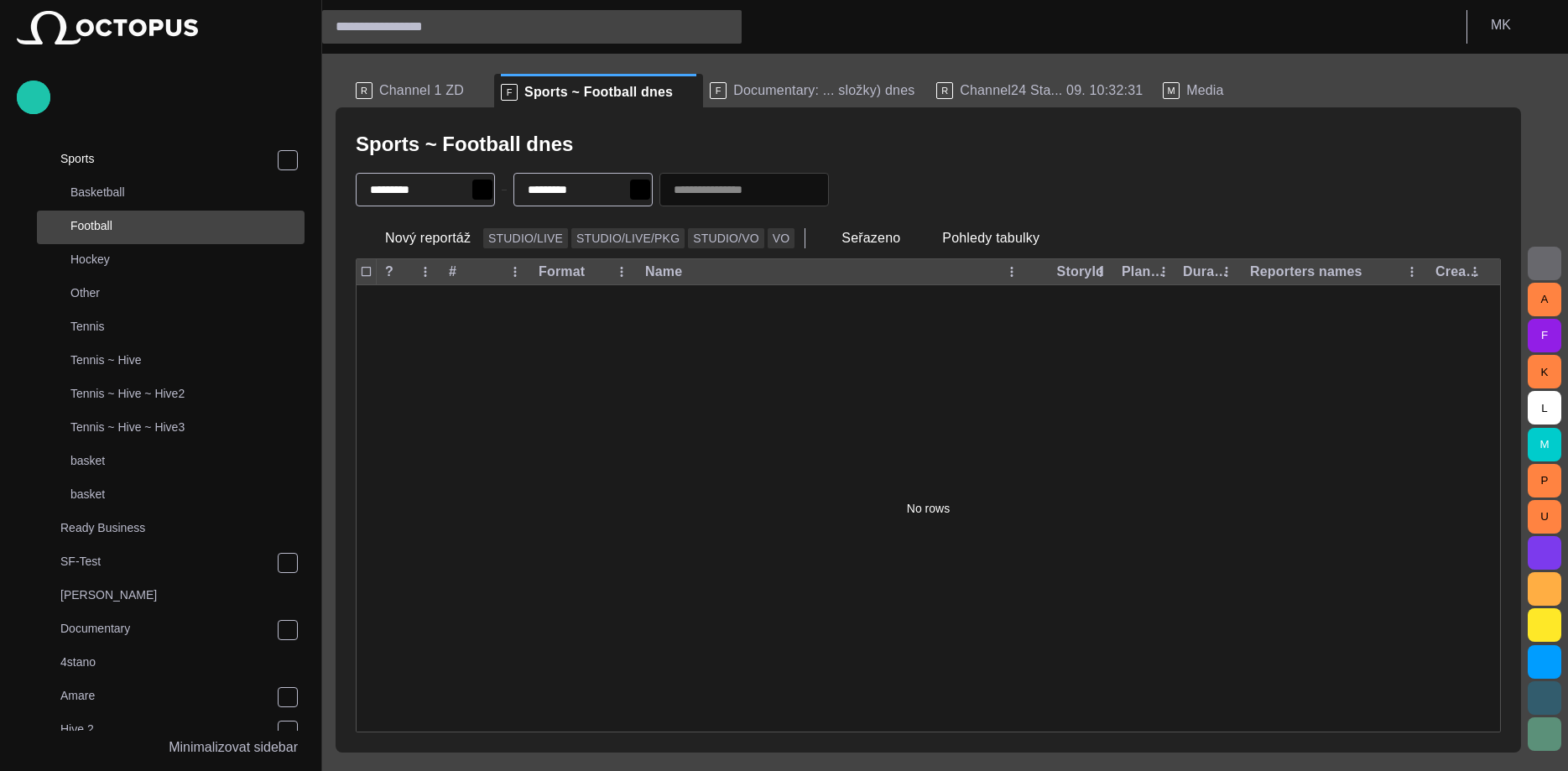
scroll to position [134, 0]
click at [431, 95] on span "Channel 1 ZD" at bounding box center [421, 90] width 85 height 17
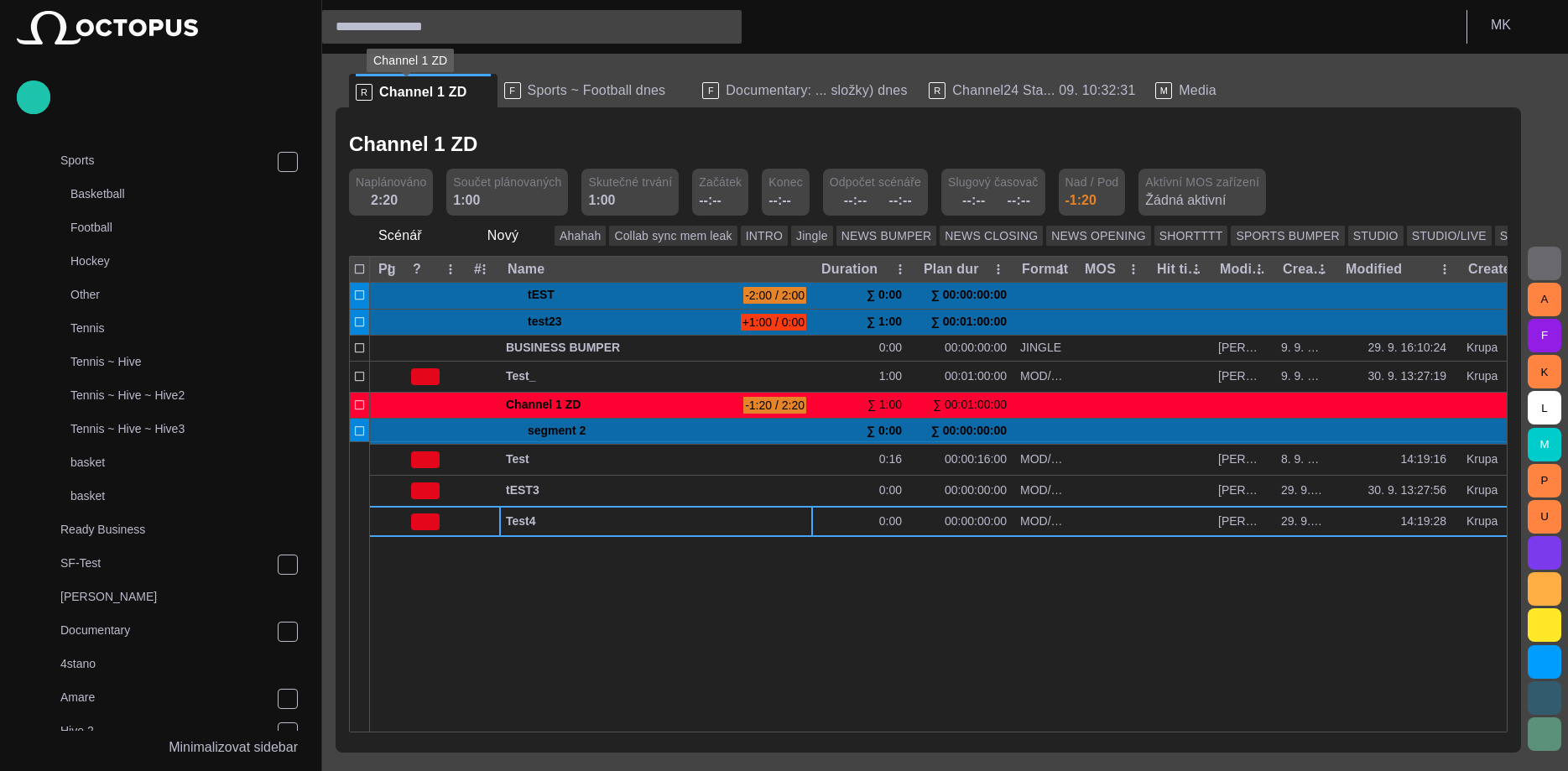
click at [569, 88] on span "Sports ~ Football dnes" at bounding box center [596, 90] width 139 height 17
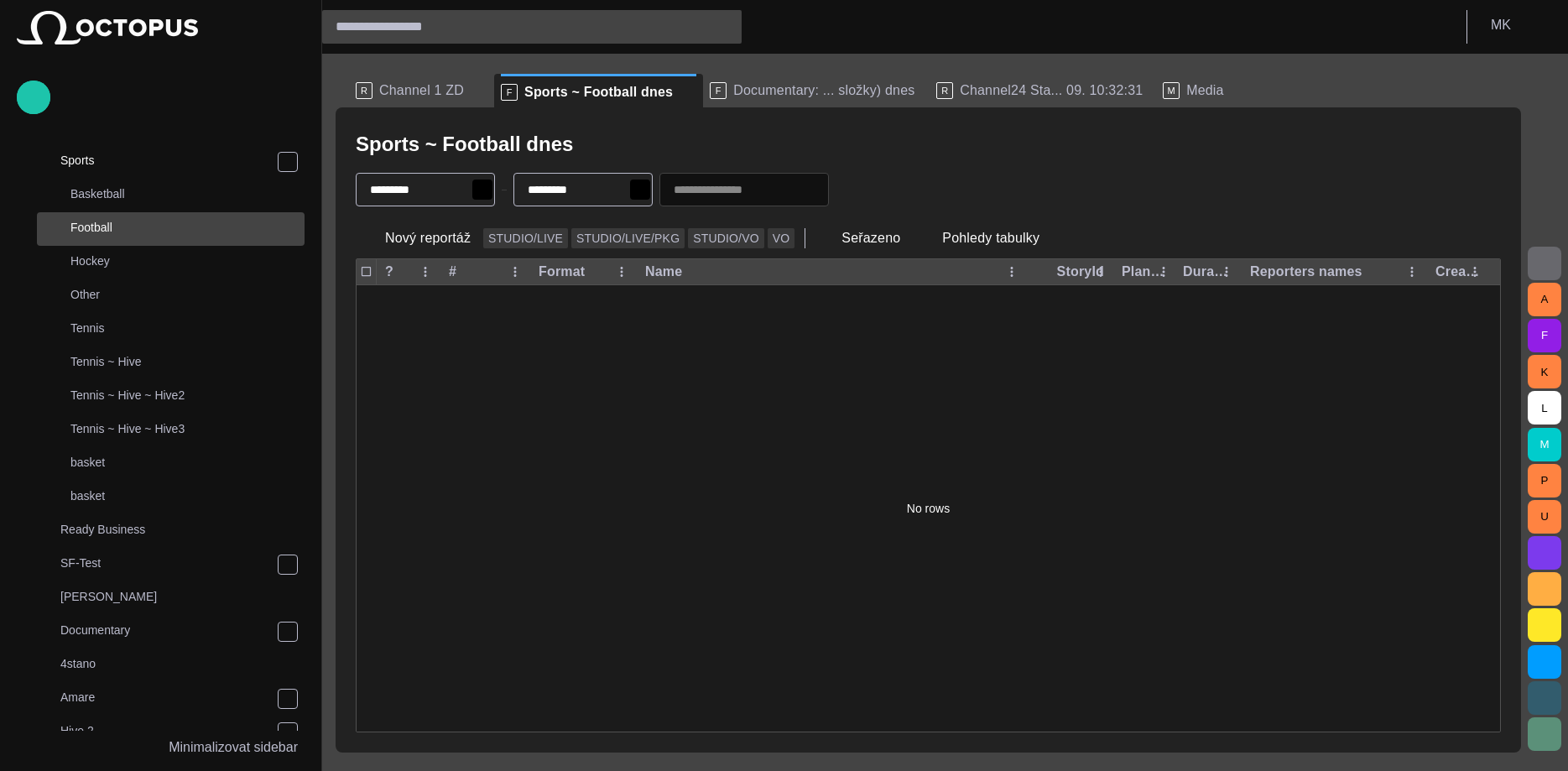
scroll to position [34, 0]
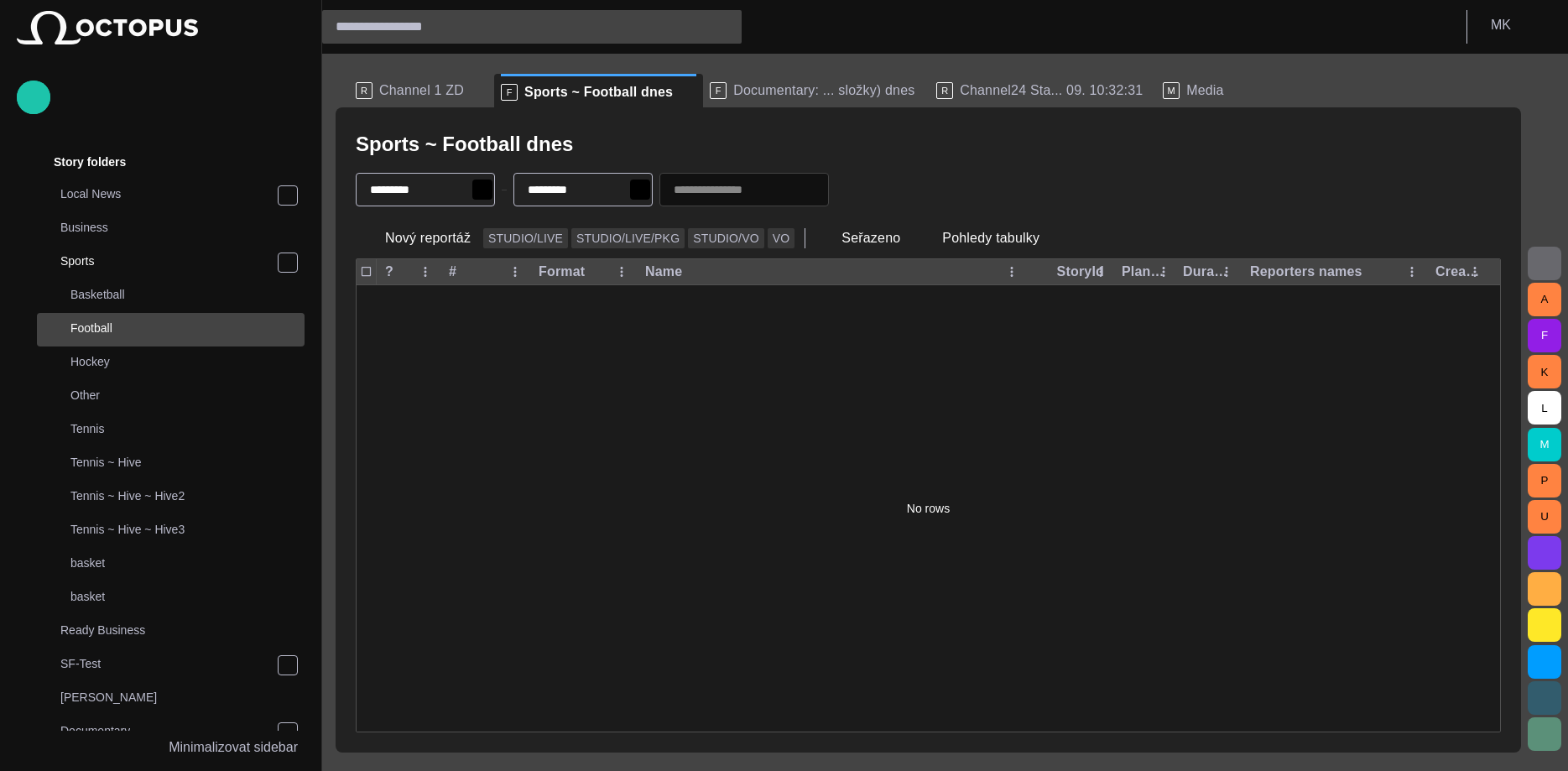
click at [450, 90] on span "Channel 1 ZD" at bounding box center [421, 90] width 85 height 17
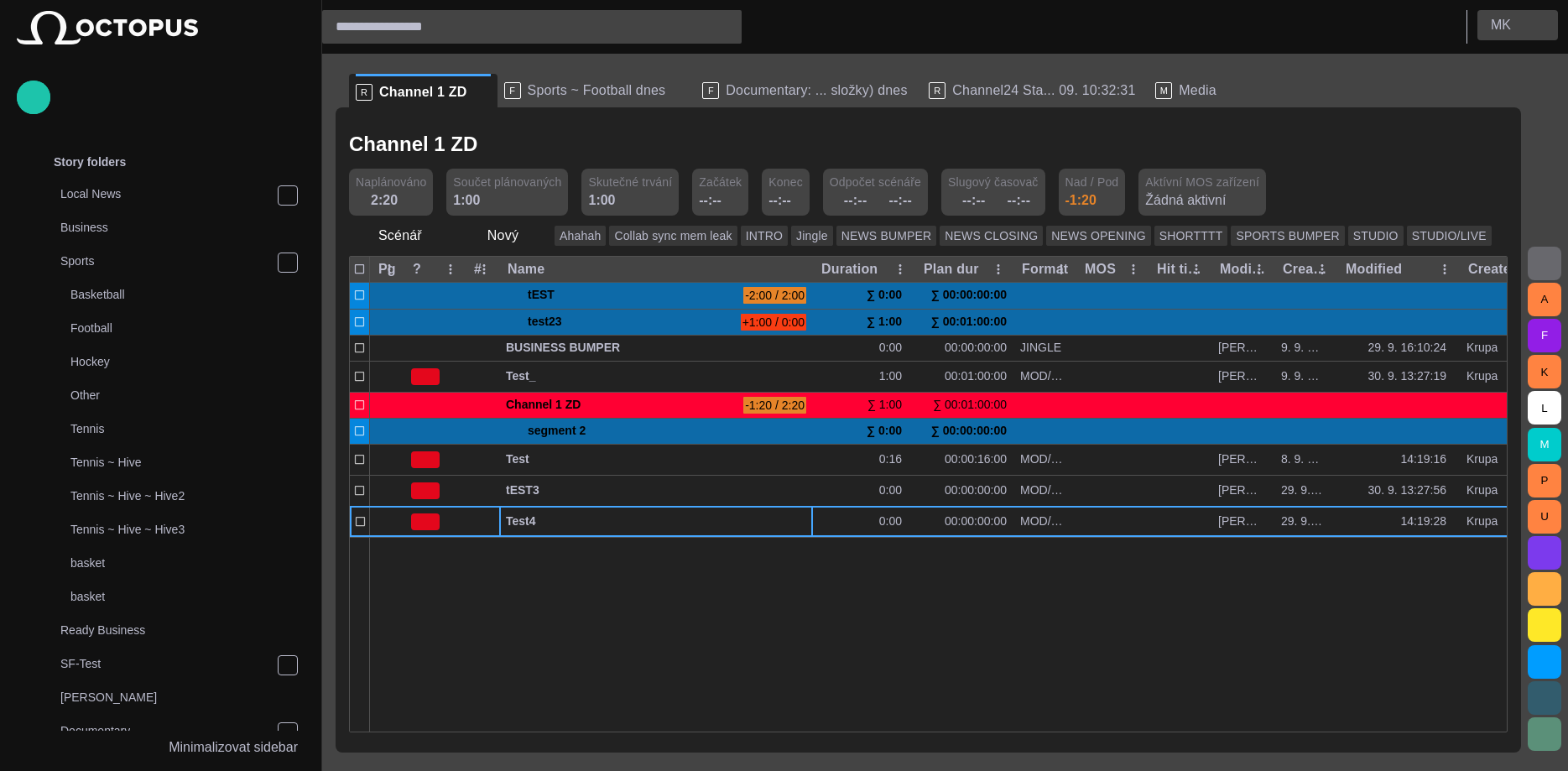
click at [1543, 29] on span "button" at bounding box center [1538, 25] width 13 height 13
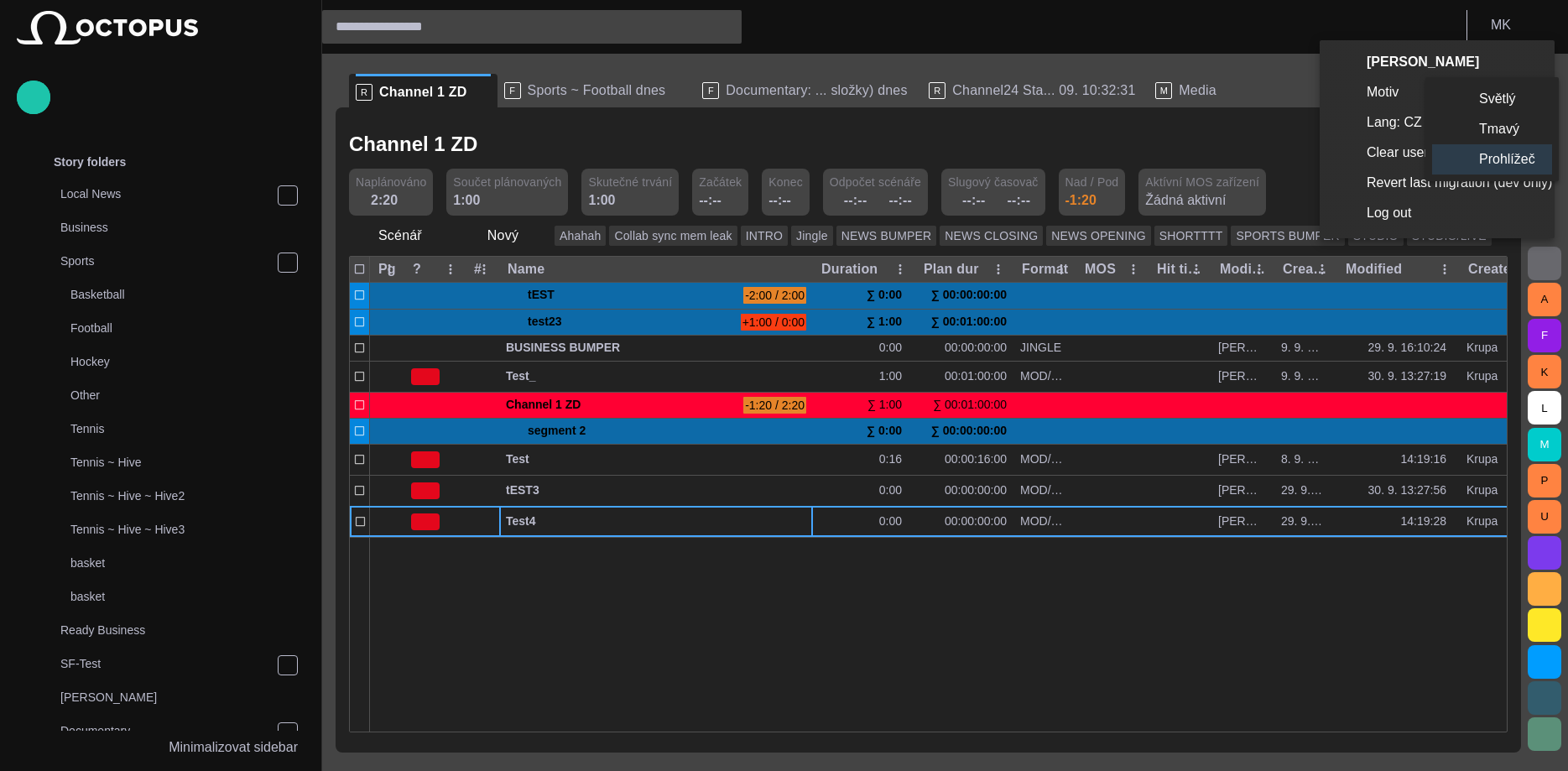
click at [1494, 99] on li "Světlý" at bounding box center [1492, 99] width 120 height 30
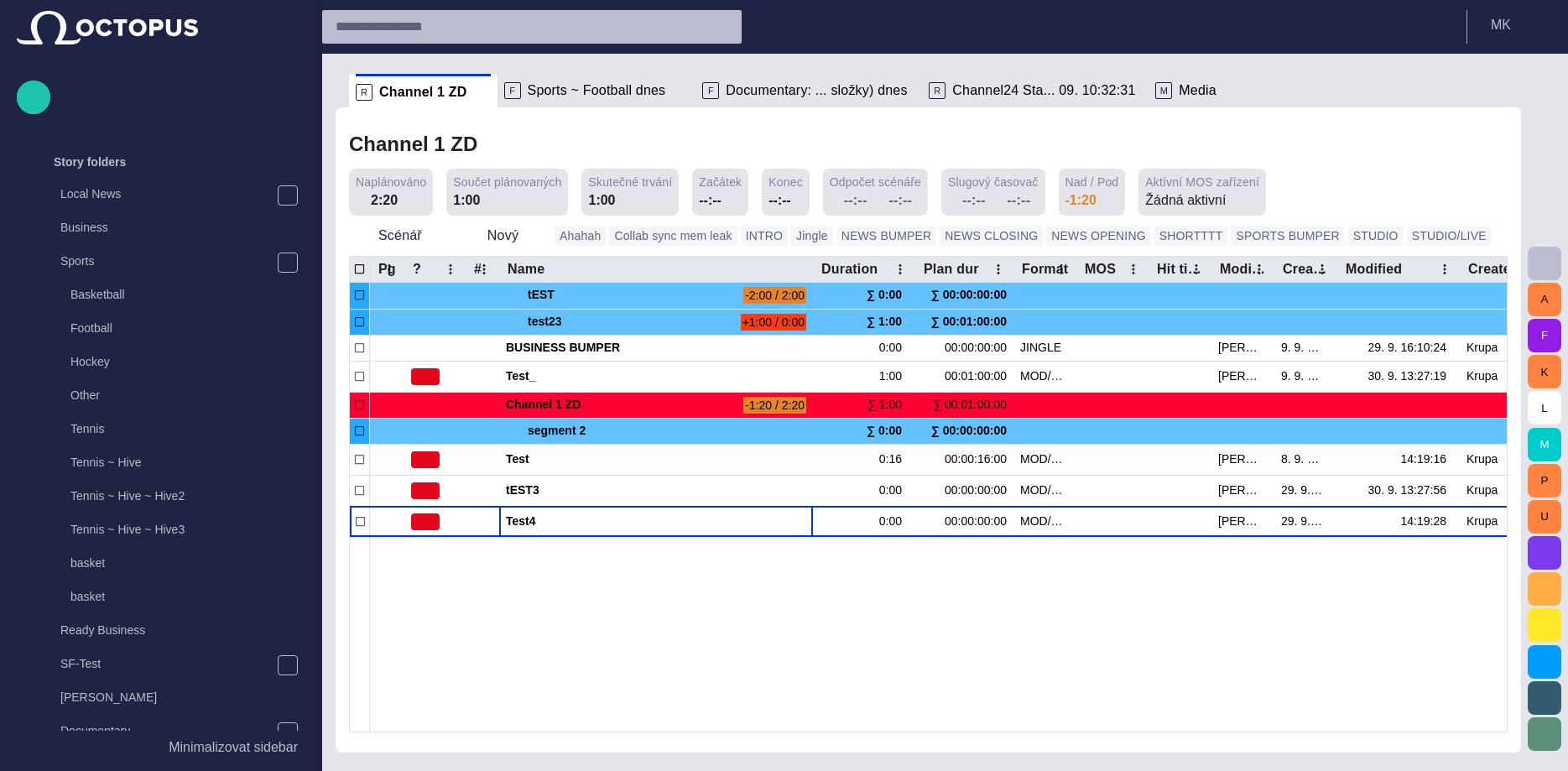
click at [547, 98] on span "Sports ~ Football dnes" at bounding box center [596, 90] width 139 height 17
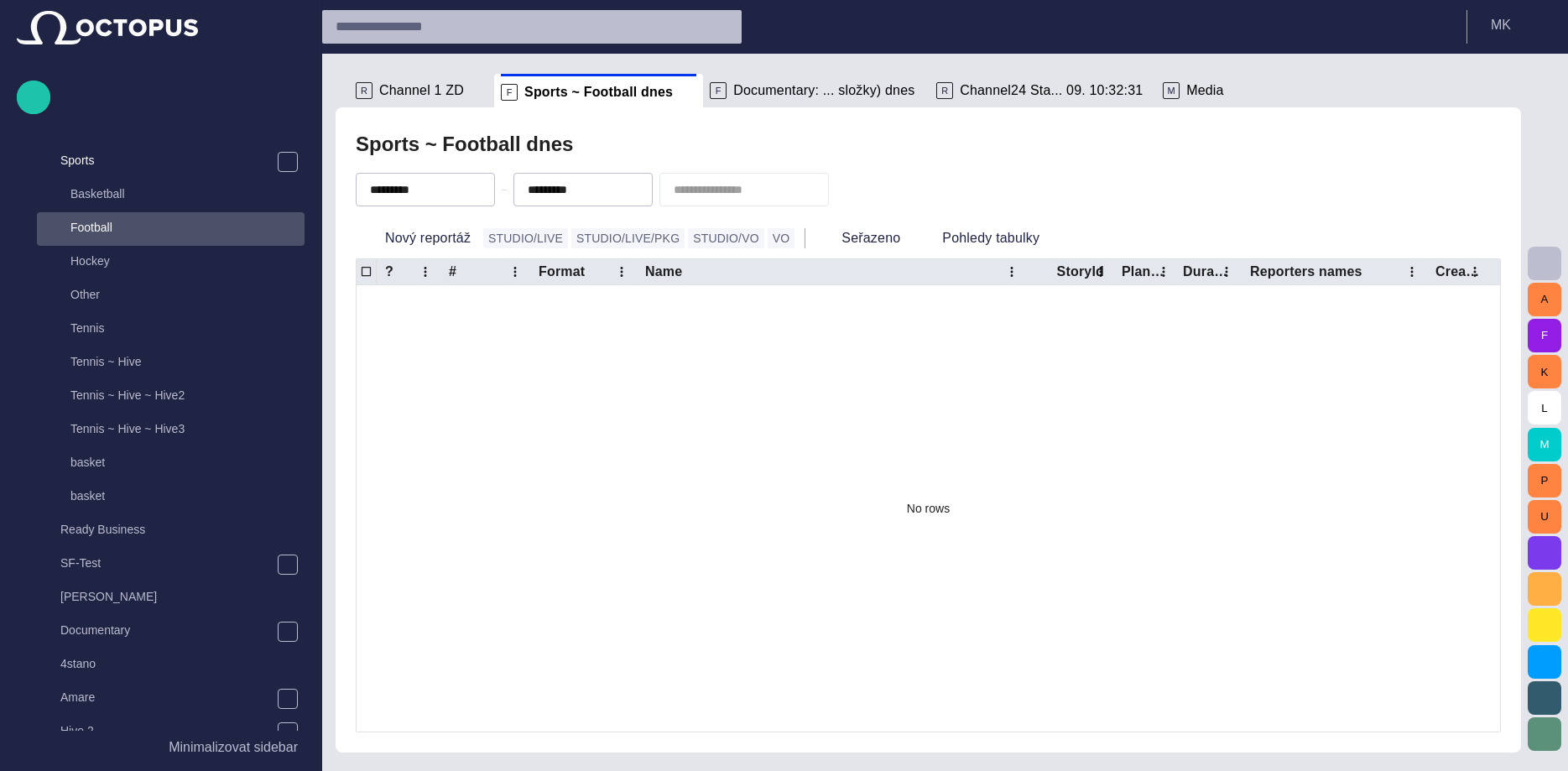
click at [755, 90] on span "Documentary: ... složky) dnes" at bounding box center [824, 90] width 181 height 17
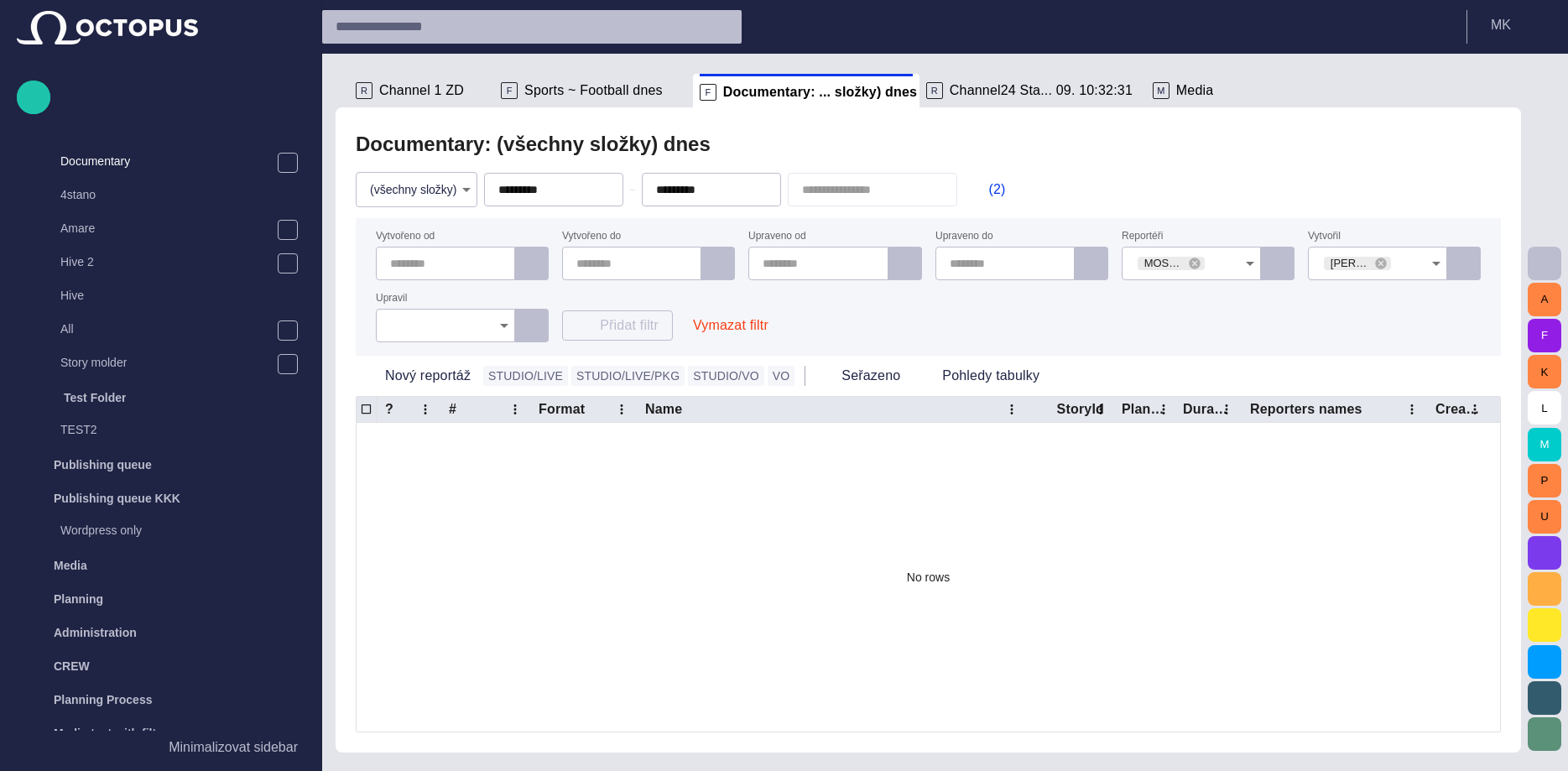
scroll to position [604, 0]
click at [424, 105] on div "R Channel 1 ZD" at bounding box center [421, 90] width 132 height 34
click at [569, 95] on span "Sports ~ Football dnes" at bounding box center [593, 90] width 139 height 17
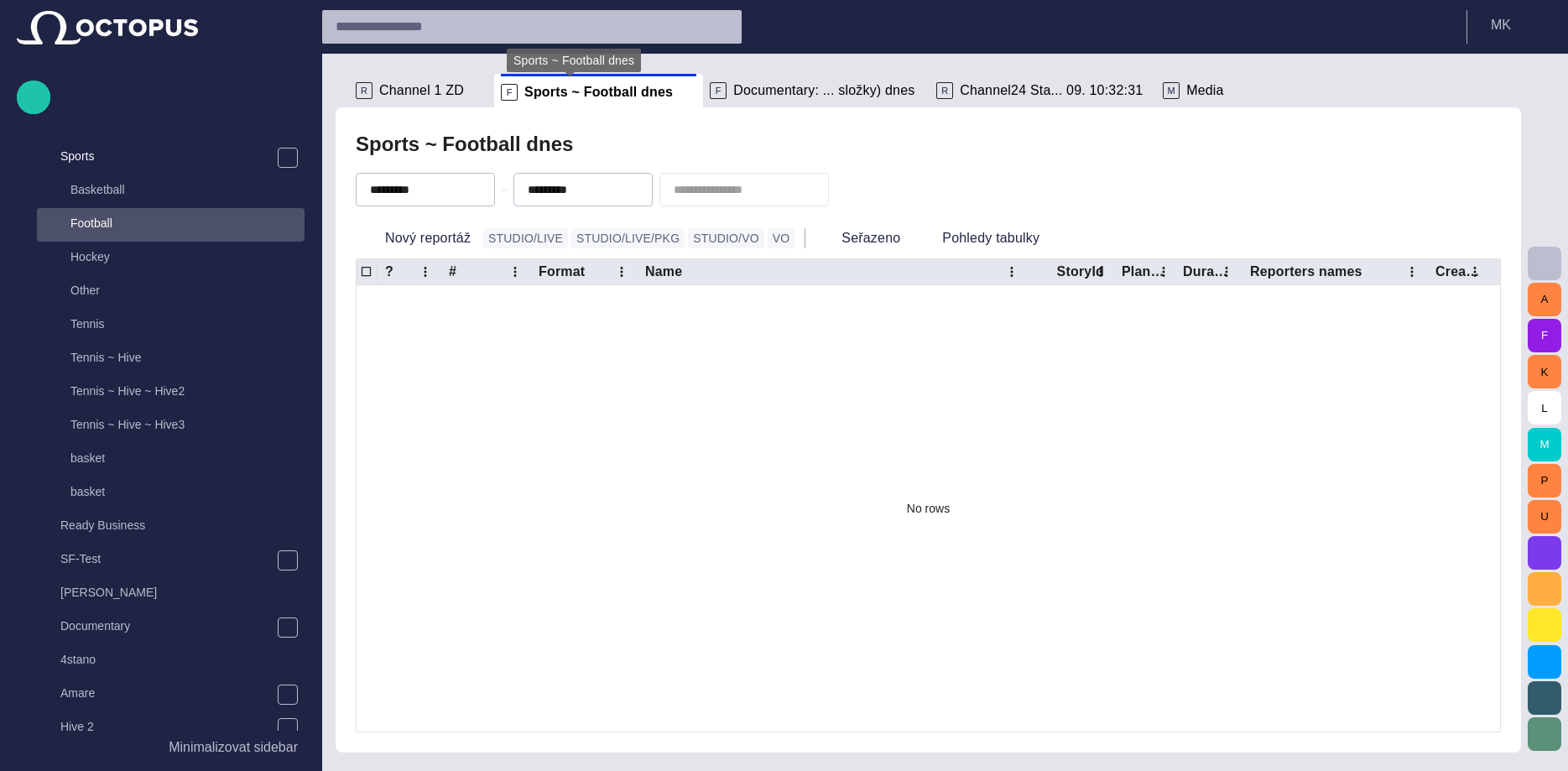
scroll to position [134, 0]
click at [769, 103] on div "F Documentary: ... složky) dnes" at bounding box center [816, 90] width 213 height 34
click at [776, 90] on span "Documentary: ... složky) dnes" at bounding box center [824, 90] width 181 height 17
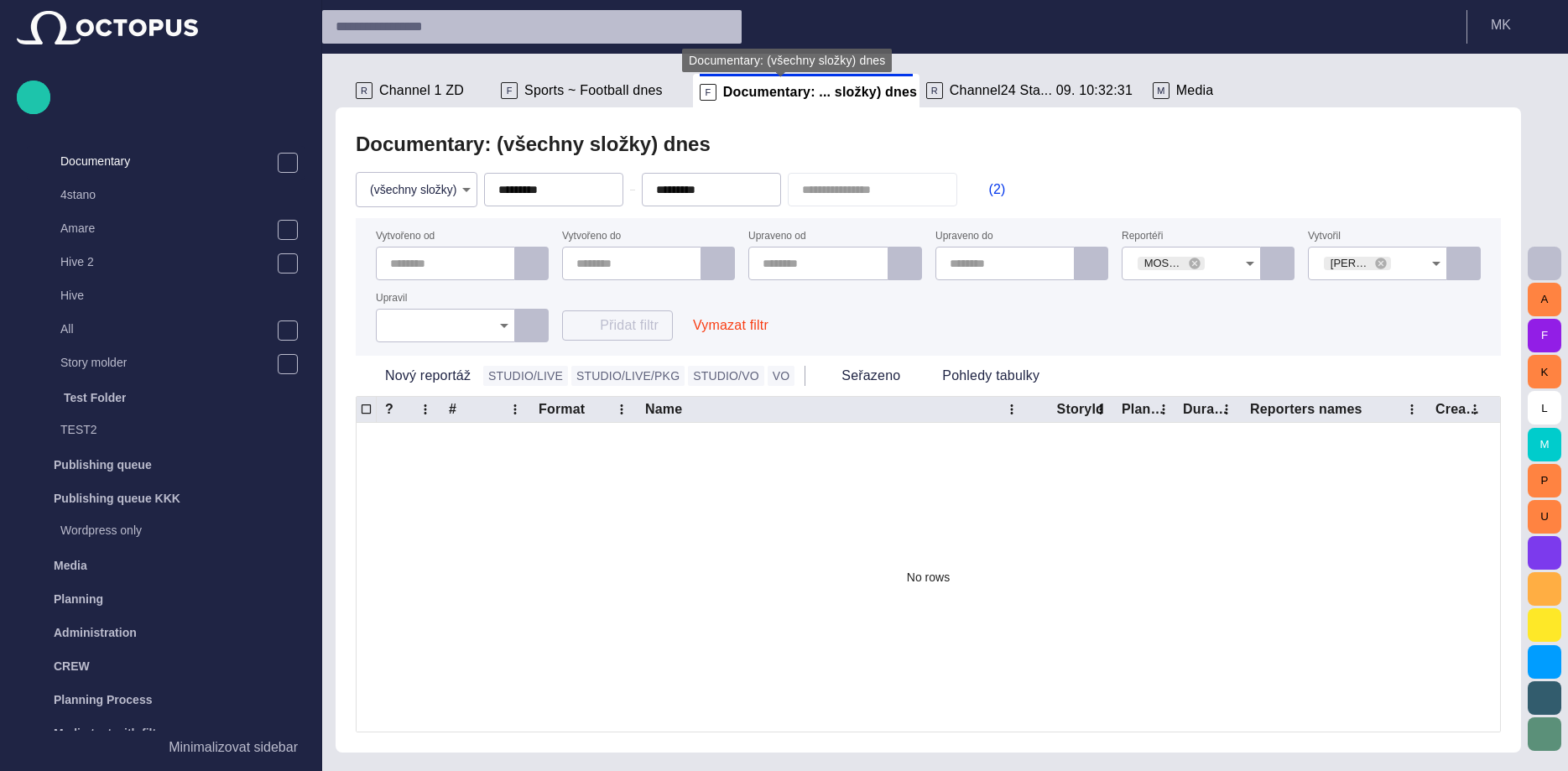
scroll to position [604, 0]
click at [584, 97] on span "Sports ~ Football dnes" at bounding box center [593, 90] width 139 height 17
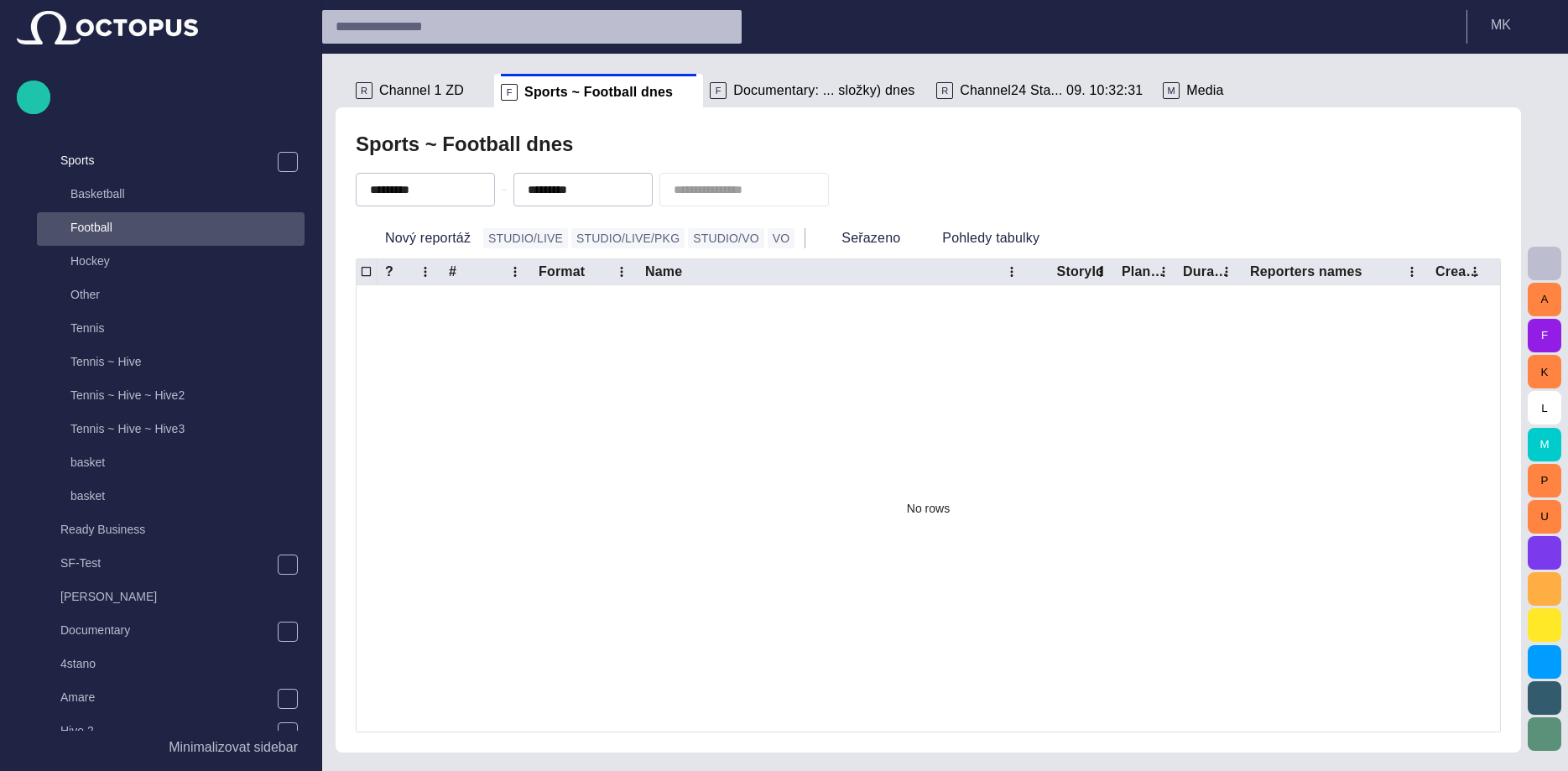
click at [760, 90] on span "Documentary: ... složky) dnes" at bounding box center [824, 90] width 181 height 17
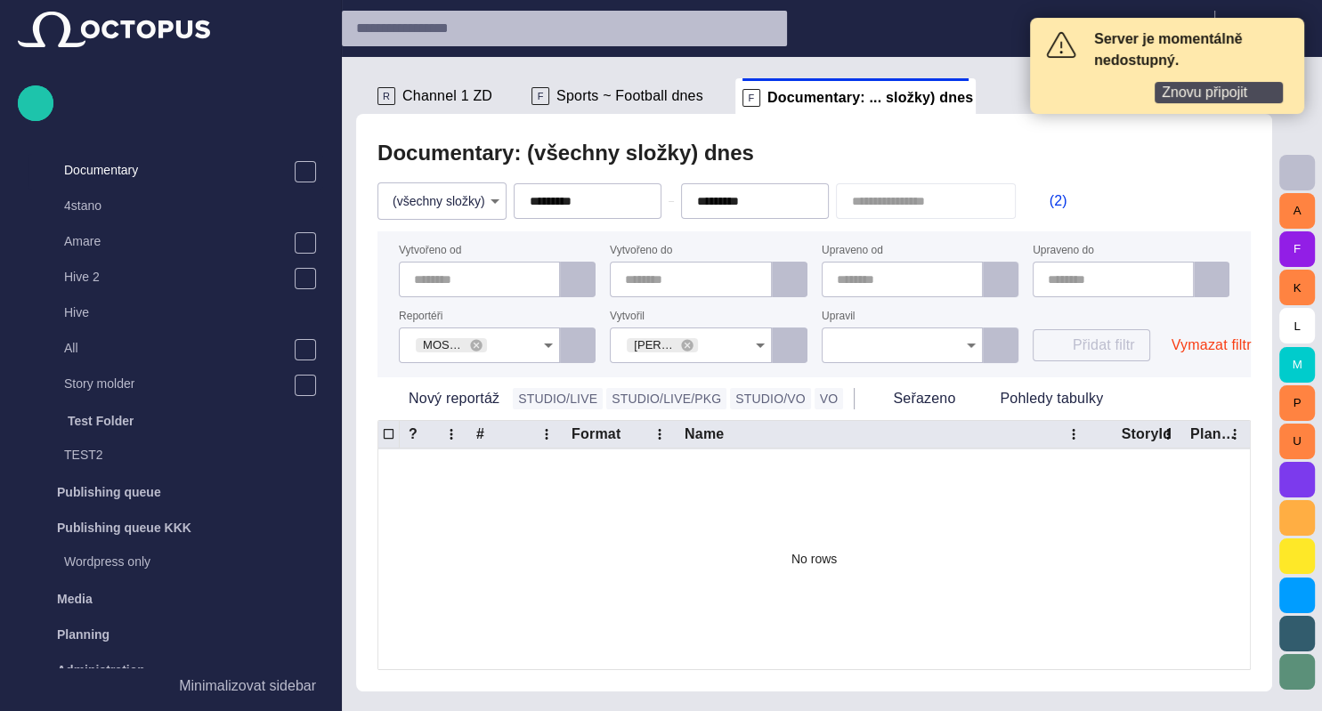
click at [1204, 88] on span "Znovu připojit" at bounding box center [1204, 93] width 85 height 18
